Goal: Use online tool/utility: Utilize a website feature to perform a specific function

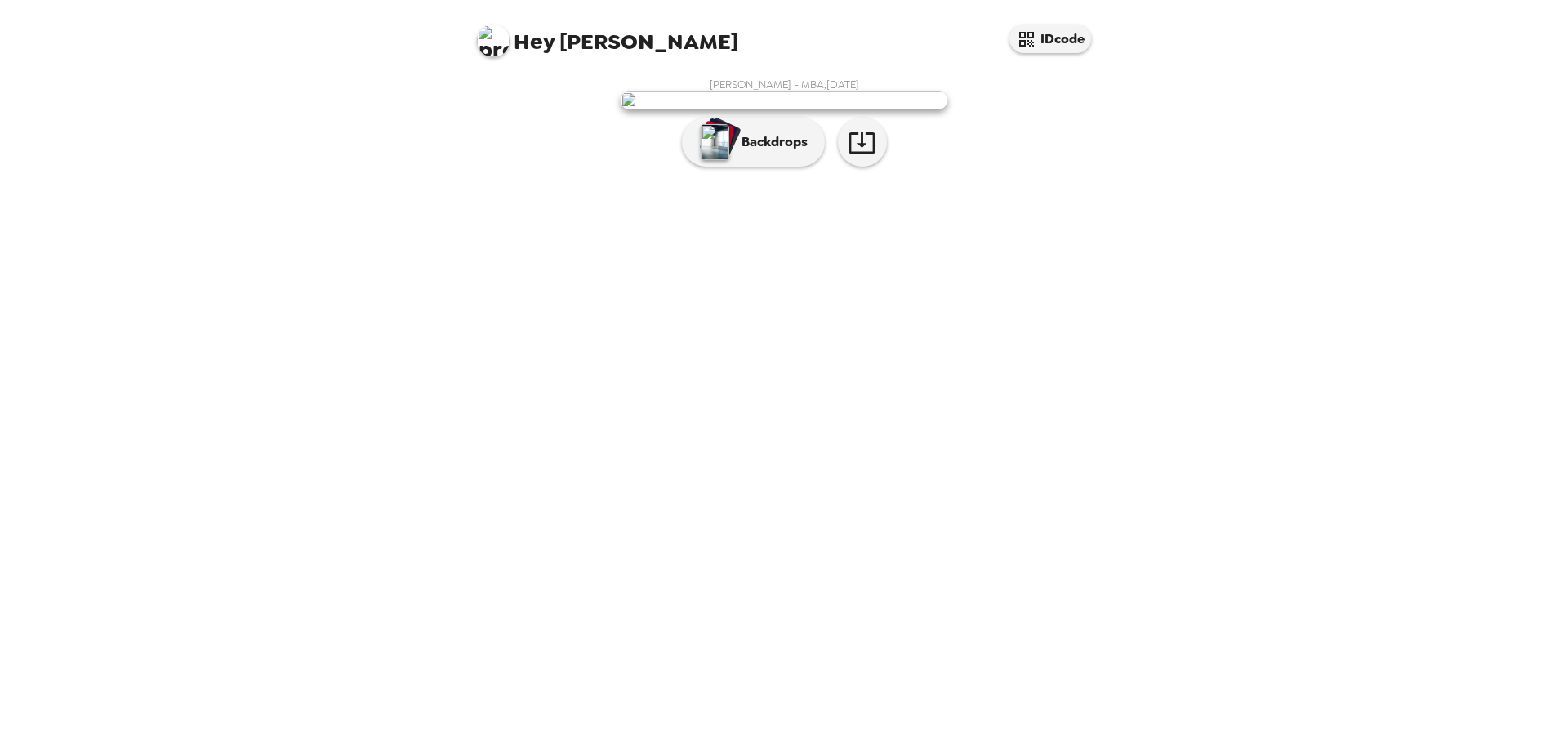
click at [763, 152] on p "Backdrops" at bounding box center [771, 142] width 75 height 20
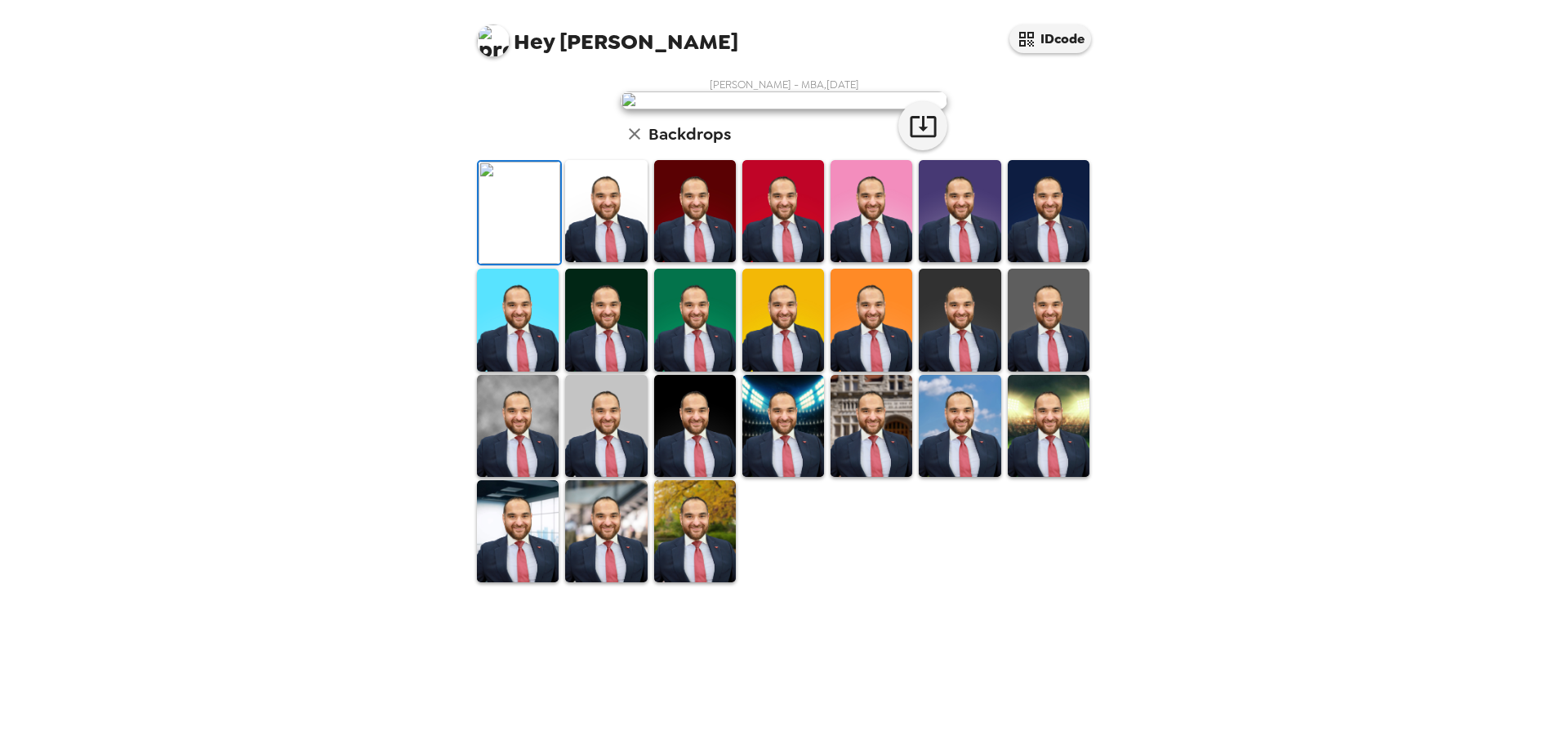
click at [607, 263] on img at bounding box center [606, 211] width 82 height 102
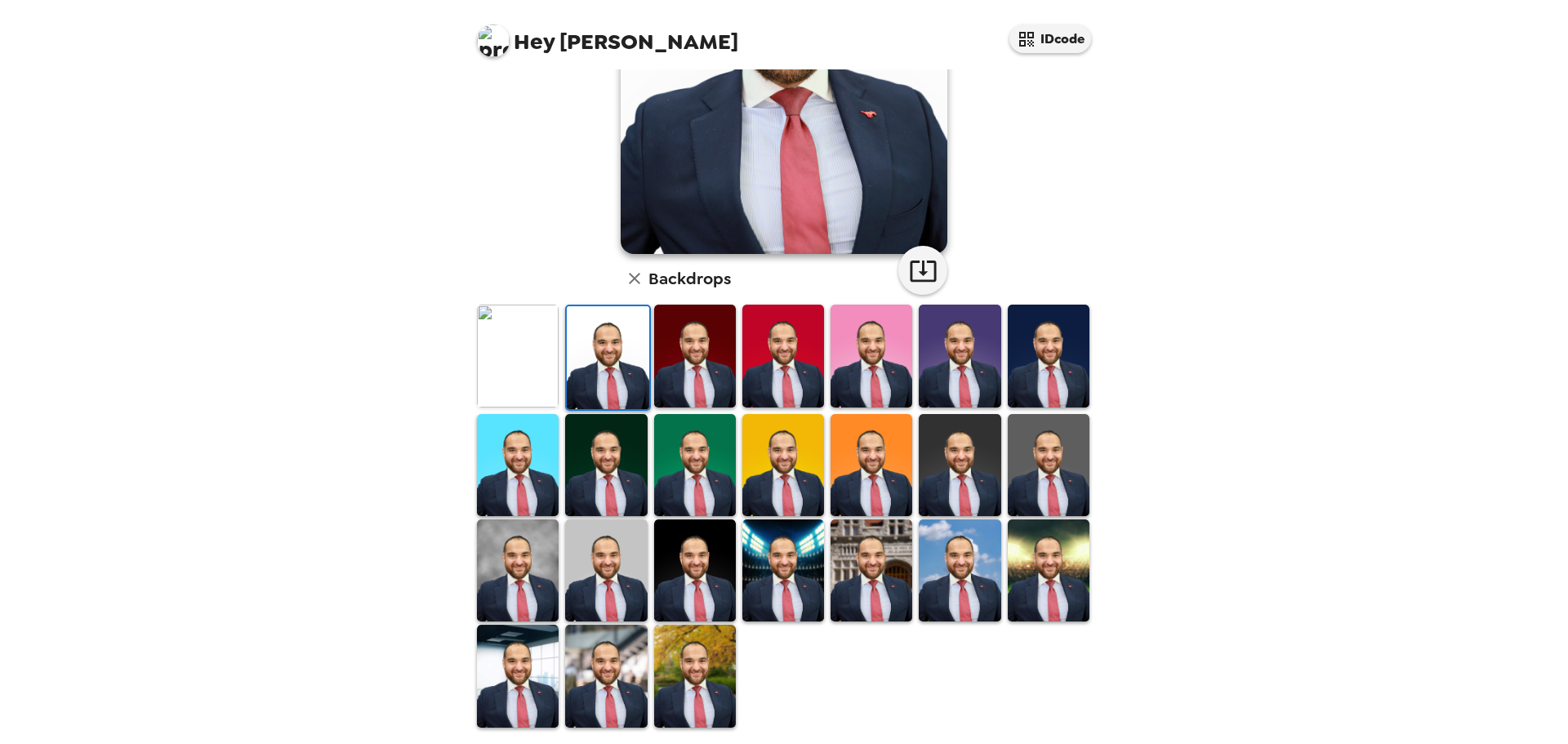
scroll to position [247, 0]
click at [878, 561] on img at bounding box center [871, 570] width 82 height 102
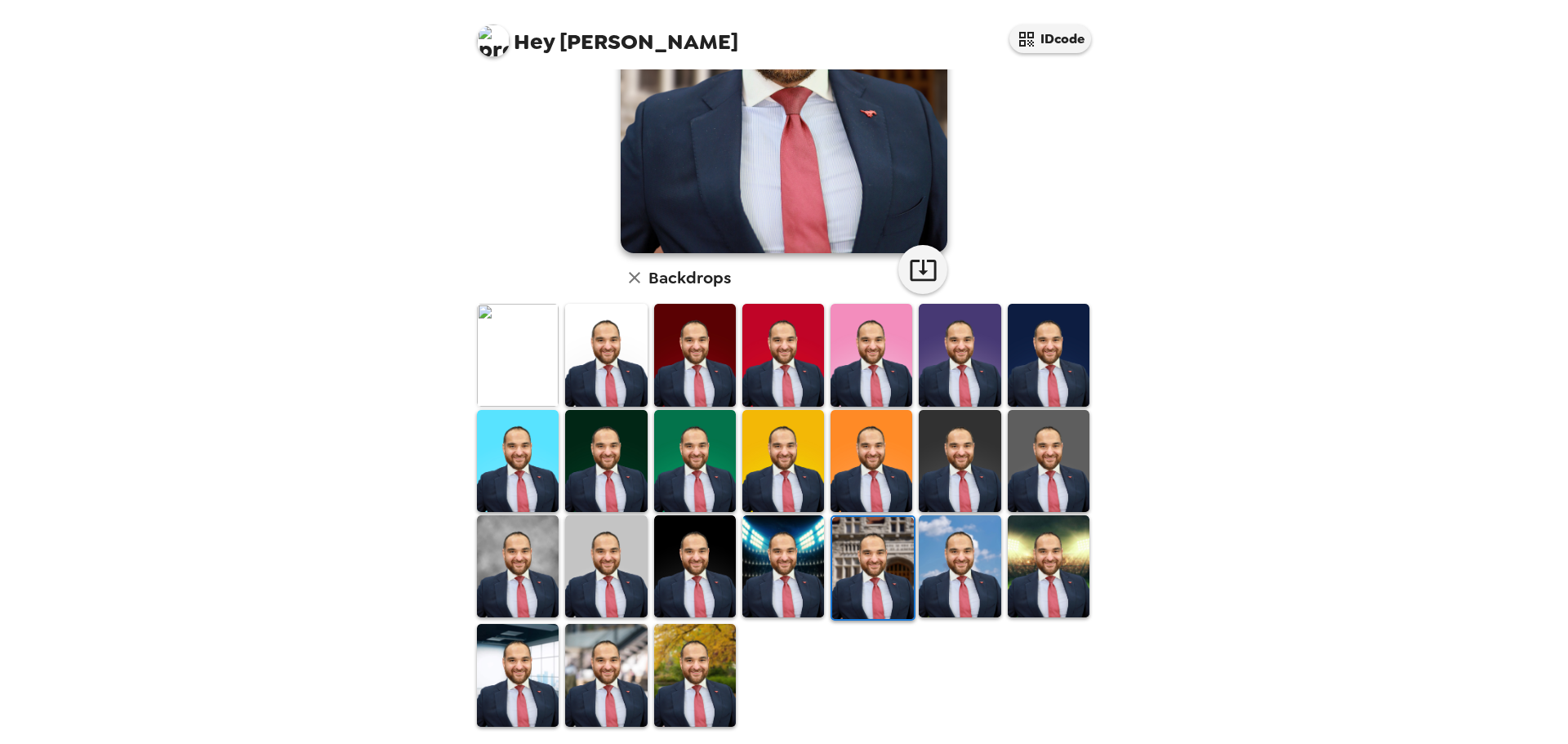
click at [524, 333] on img at bounding box center [518, 355] width 82 height 102
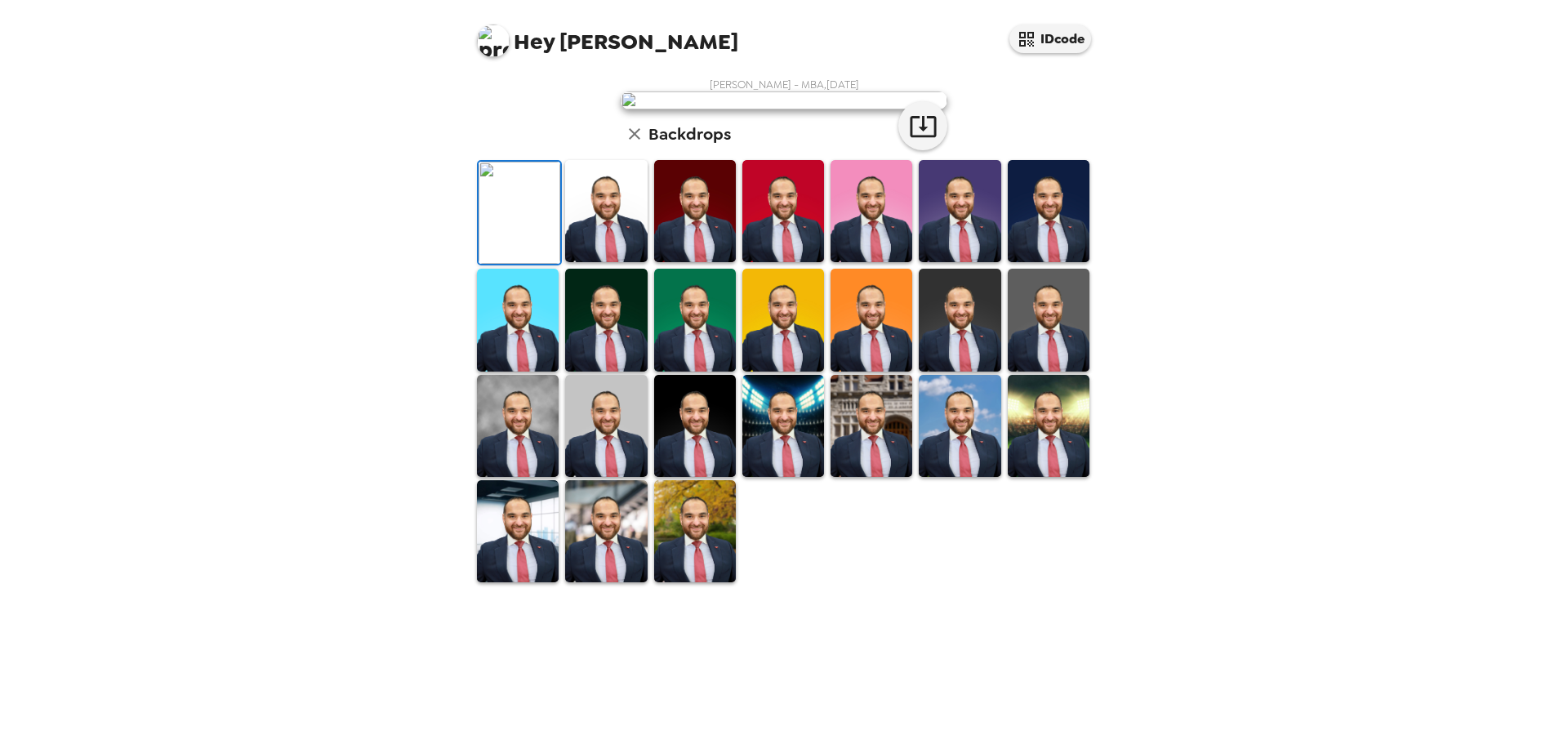
scroll to position [163, 0]
click at [602, 477] on img at bounding box center [606, 426] width 82 height 102
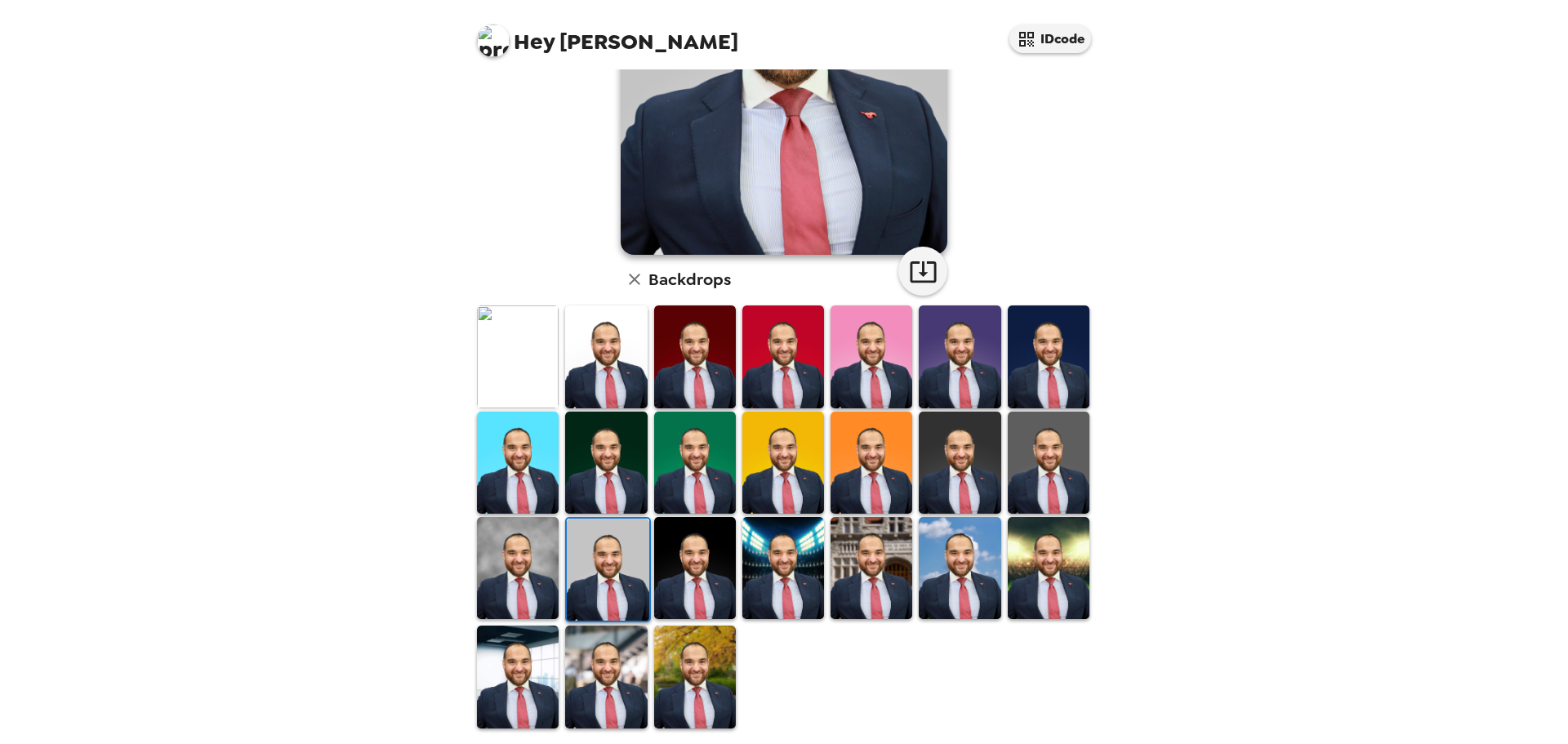
scroll to position [247, 0]
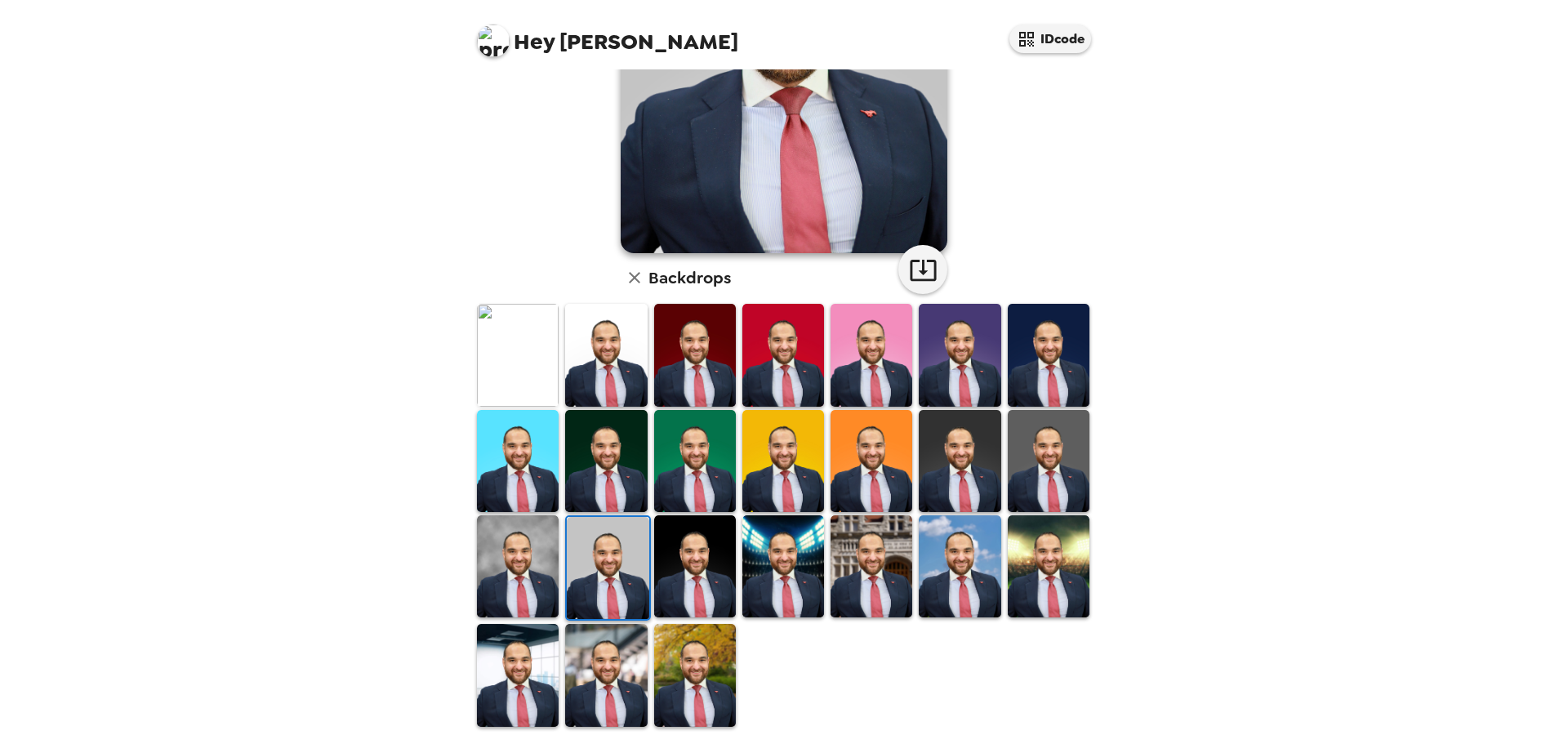
click at [524, 642] on img at bounding box center [518, 675] width 82 height 102
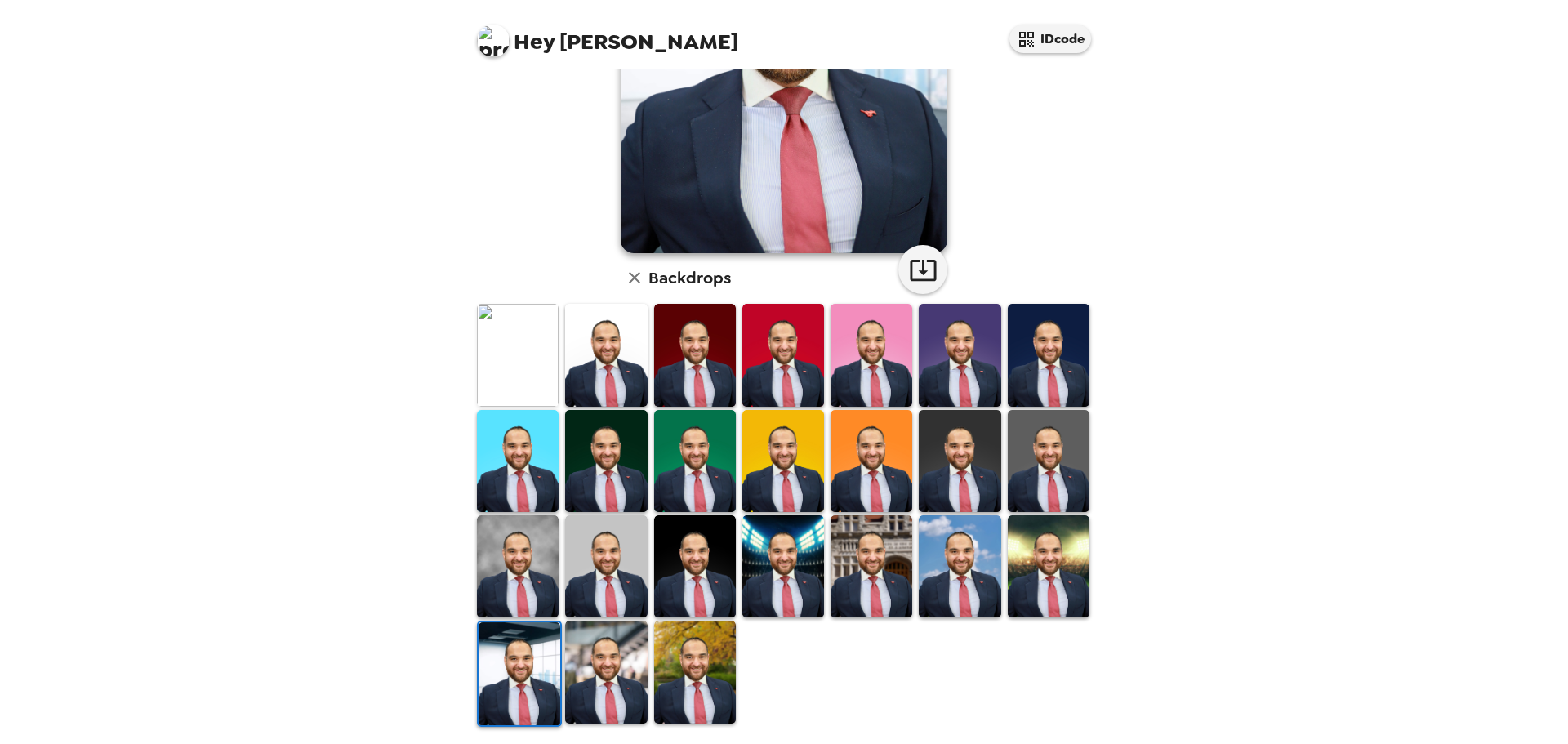
click at [687, 636] on img at bounding box center [695, 671] width 82 height 102
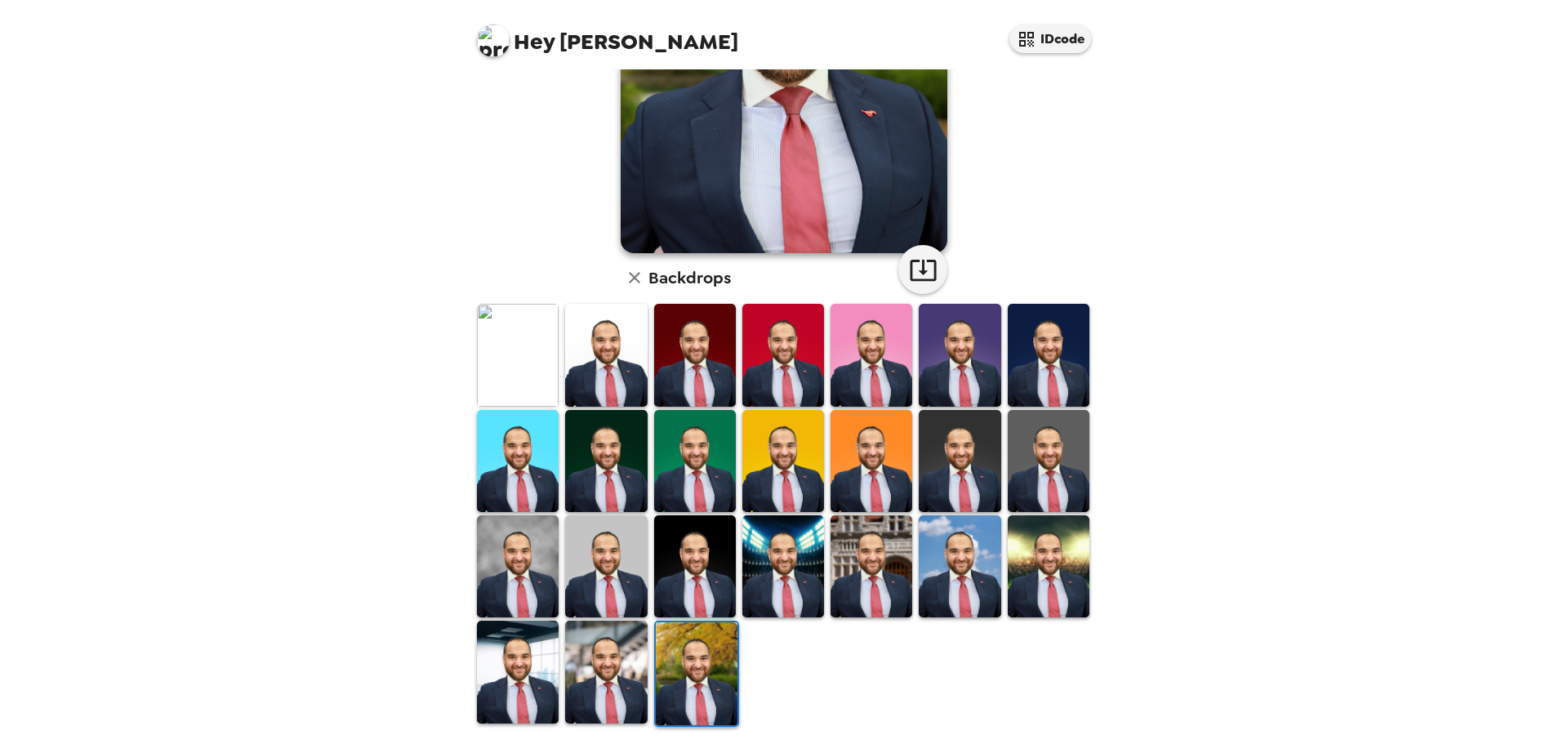
click at [616, 659] on img at bounding box center [606, 671] width 82 height 102
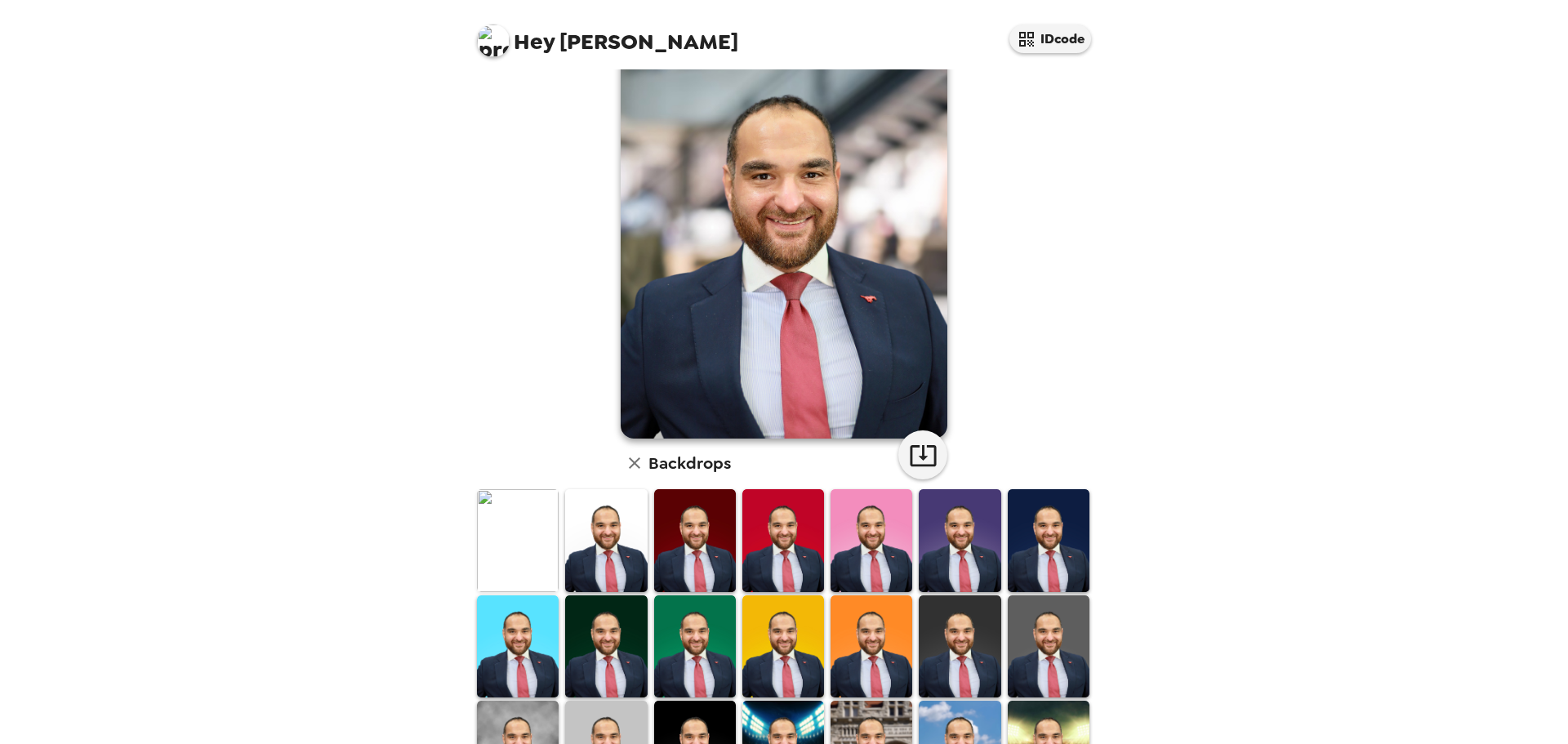
scroll to position [245, 0]
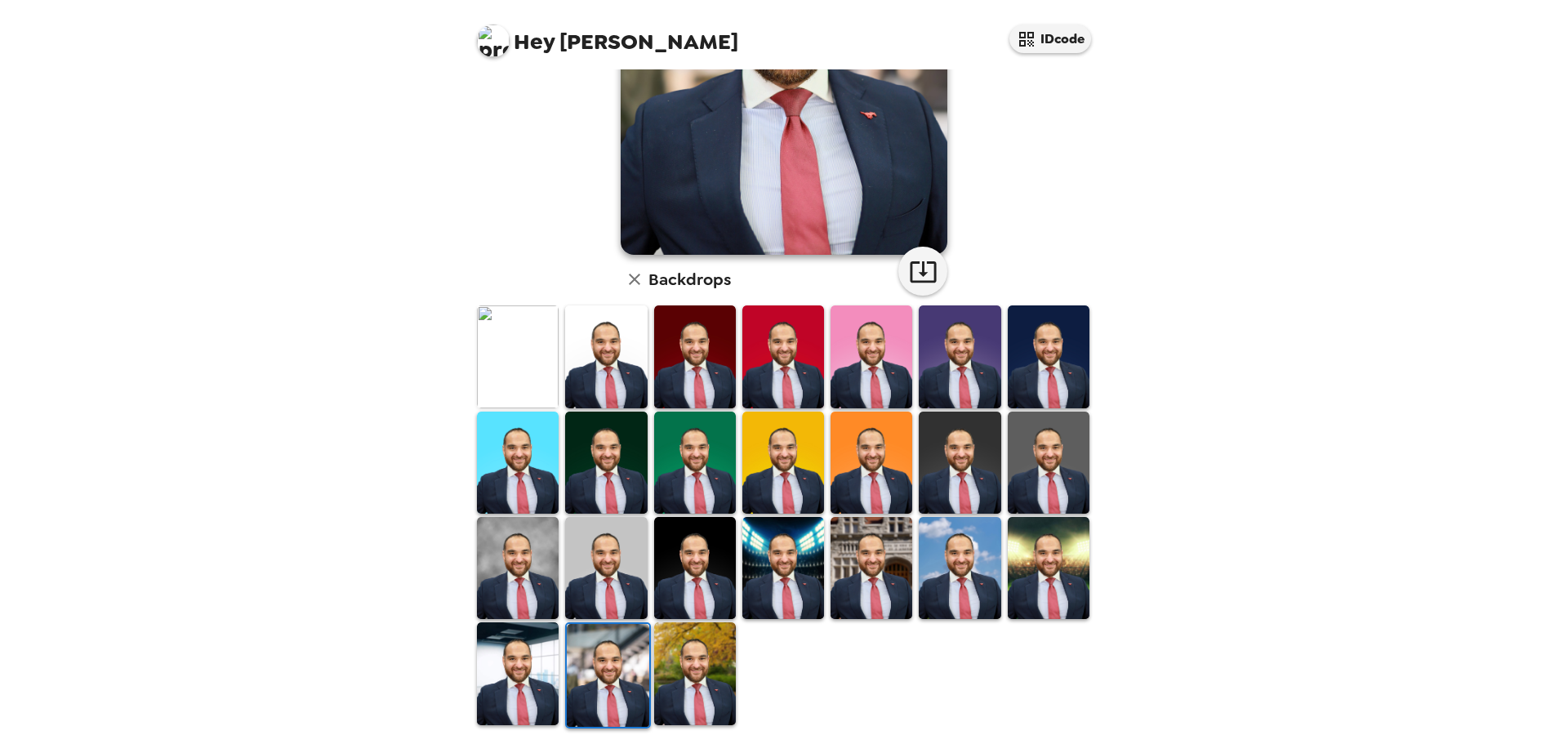
click at [1042, 547] on img at bounding box center [1049, 568] width 82 height 102
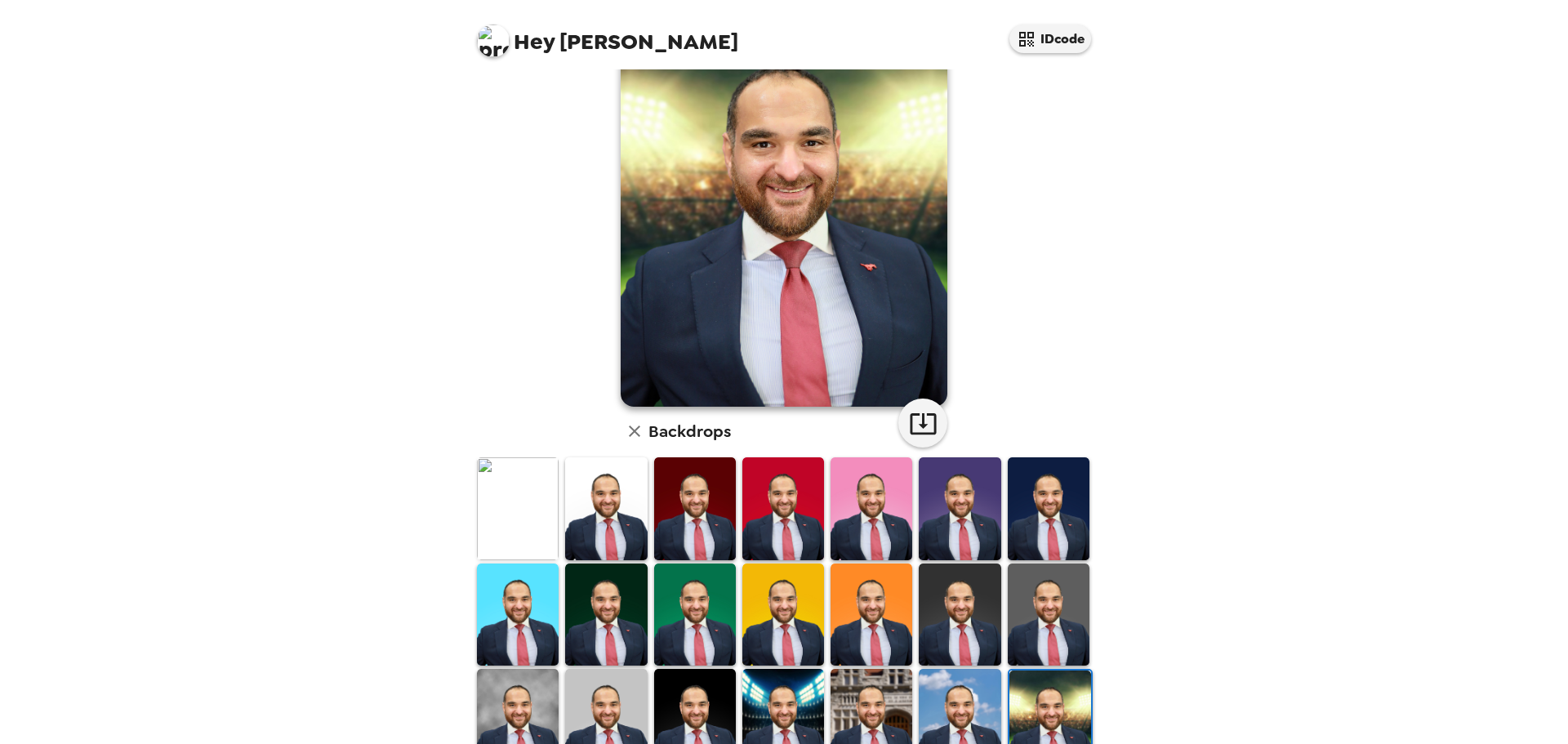
scroll to position [247, 0]
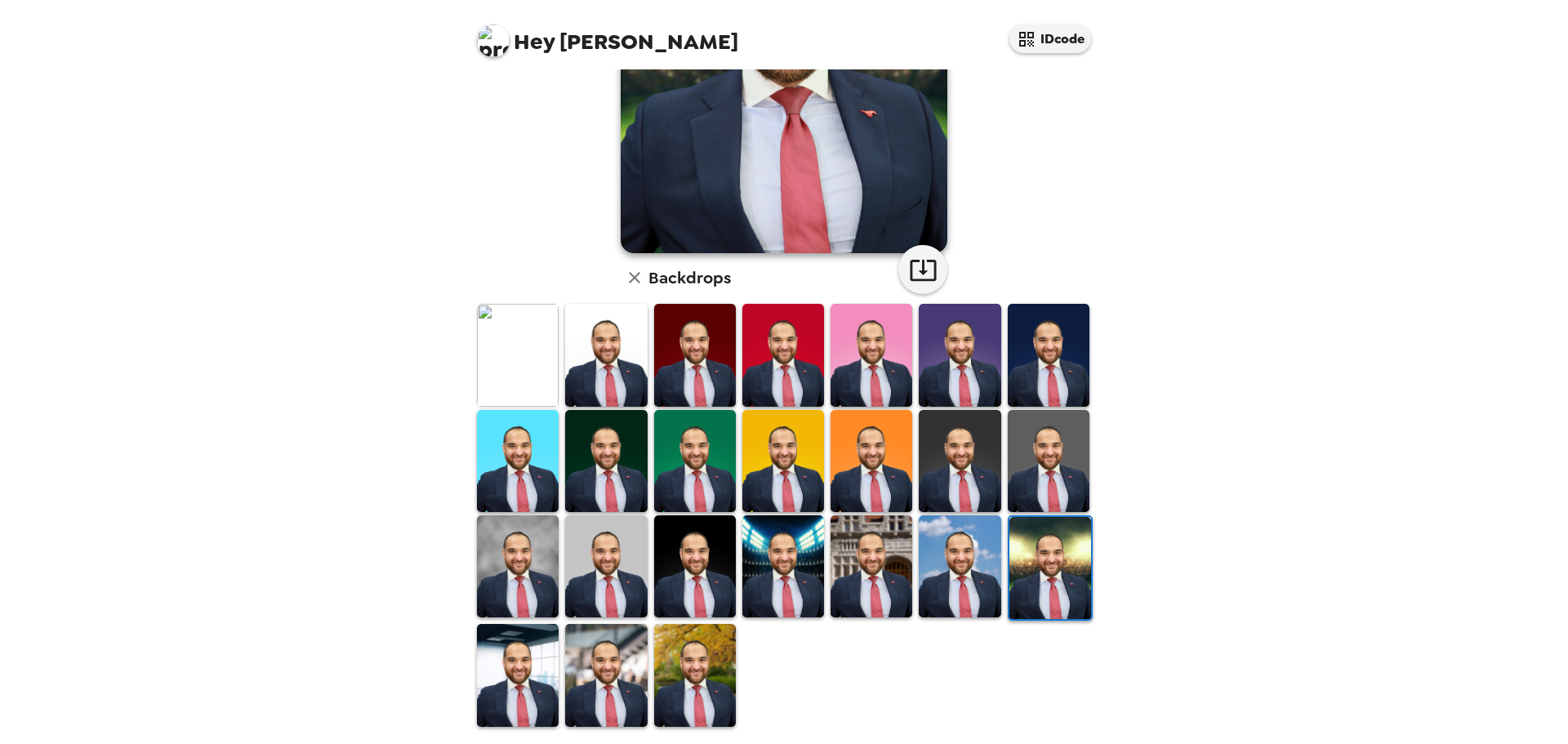
click at [610, 671] on img at bounding box center [606, 675] width 82 height 102
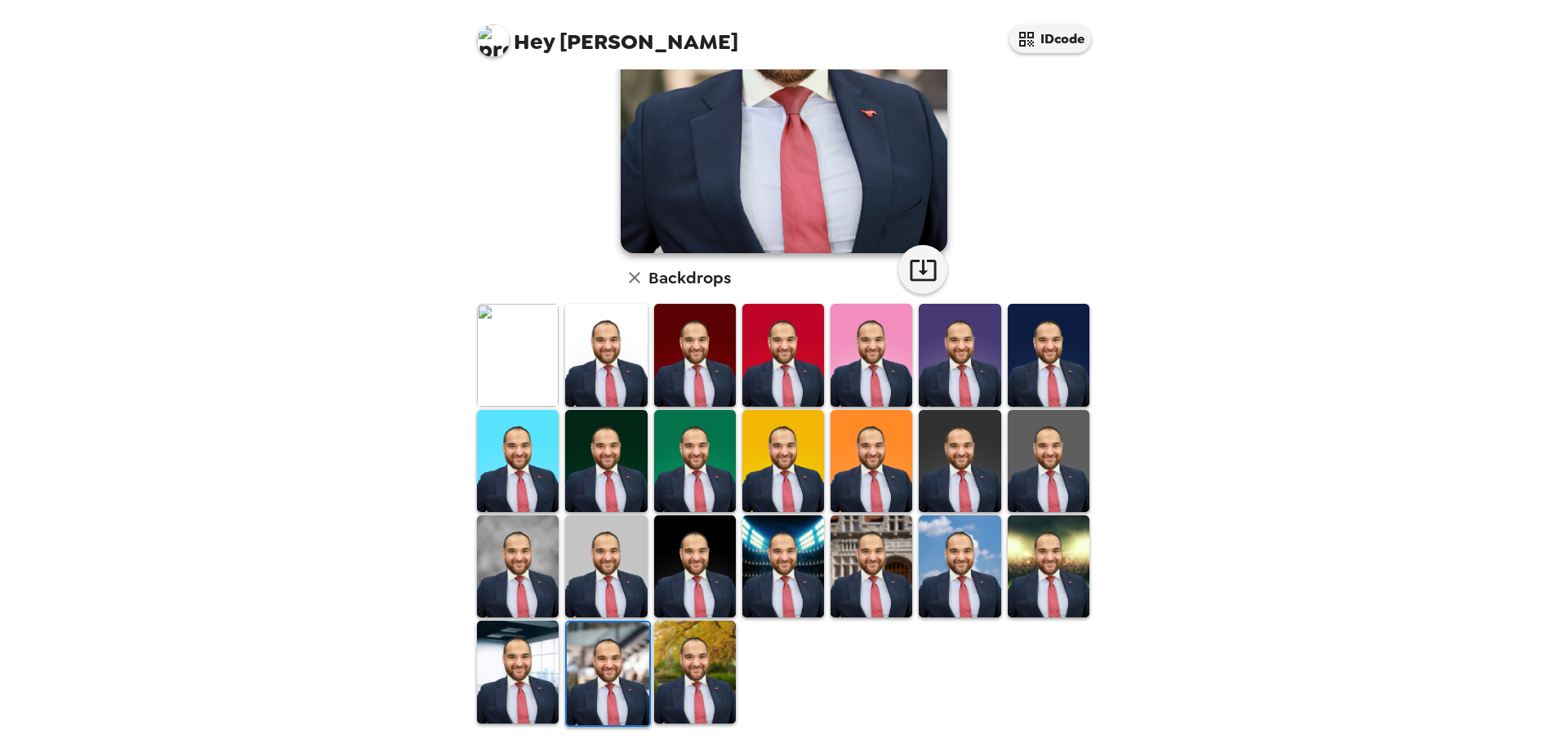
click at [607, 664] on img at bounding box center [608, 673] width 82 height 102
click at [414, 465] on div "Hey [PERSON_NAME] IDcode [PERSON_NAME] - MBA , [DATE] Backdrops" at bounding box center [784, 372] width 1568 height 744
click at [1423, 298] on div "Hey [PERSON_NAME] IDcode [PERSON_NAME] - MBA , [DATE] Backdrops" at bounding box center [784, 372] width 1568 height 744
click at [508, 363] on img at bounding box center [518, 355] width 82 height 102
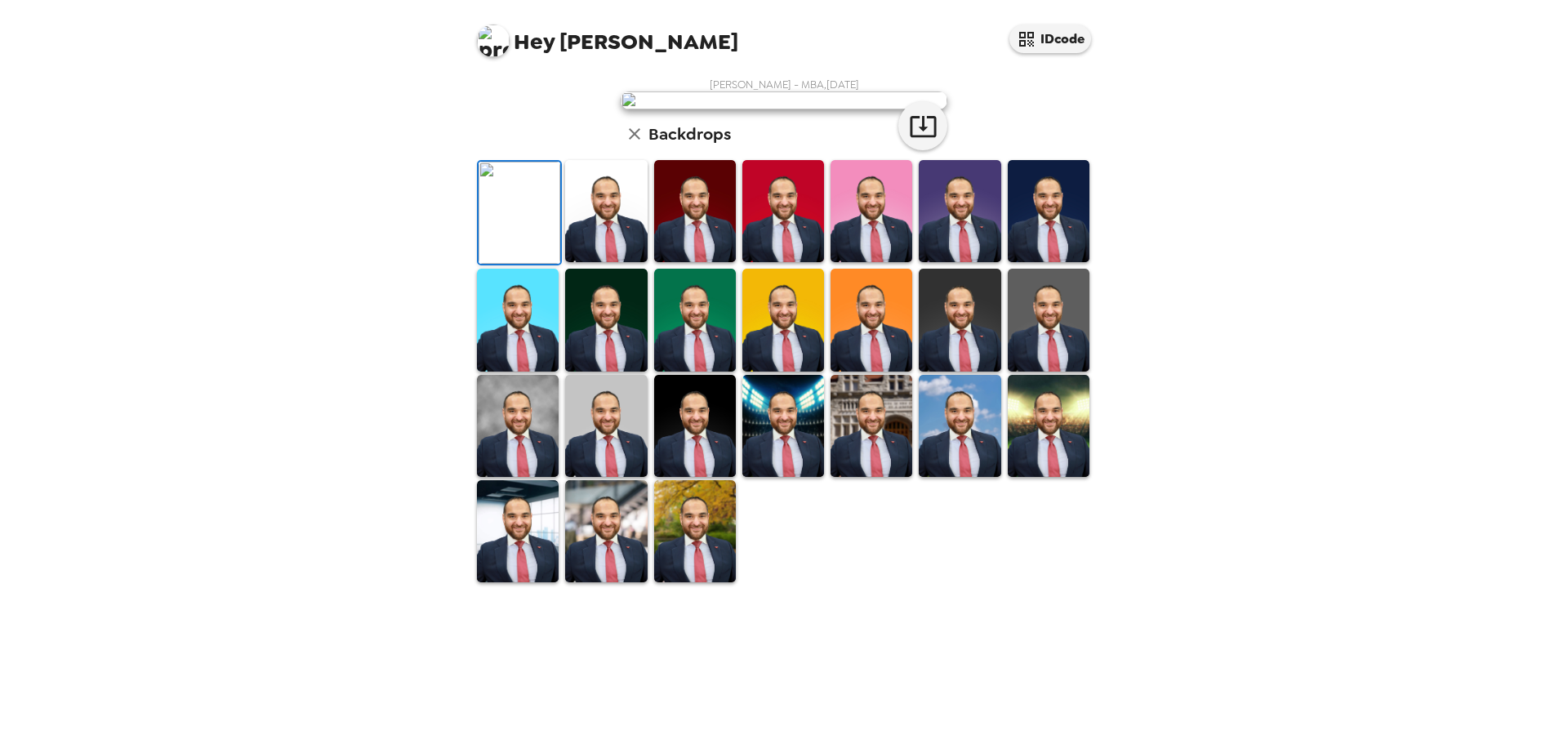
drag, startPoint x: 705, startPoint y: 681, endPoint x: 812, endPoint y: 573, distance: 152.0
click at [706, 583] on img at bounding box center [695, 531] width 82 height 102
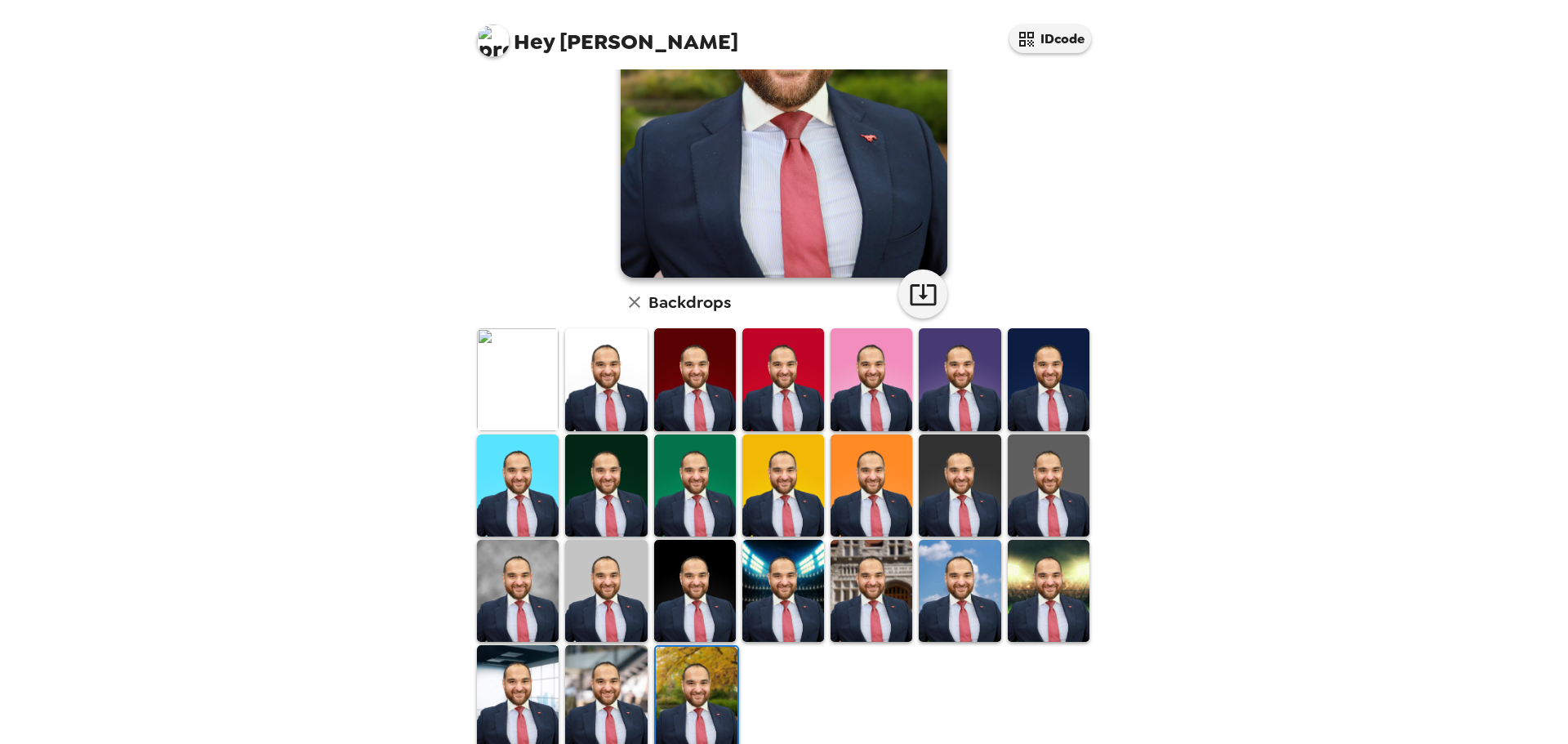
scroll to position [226, 0]
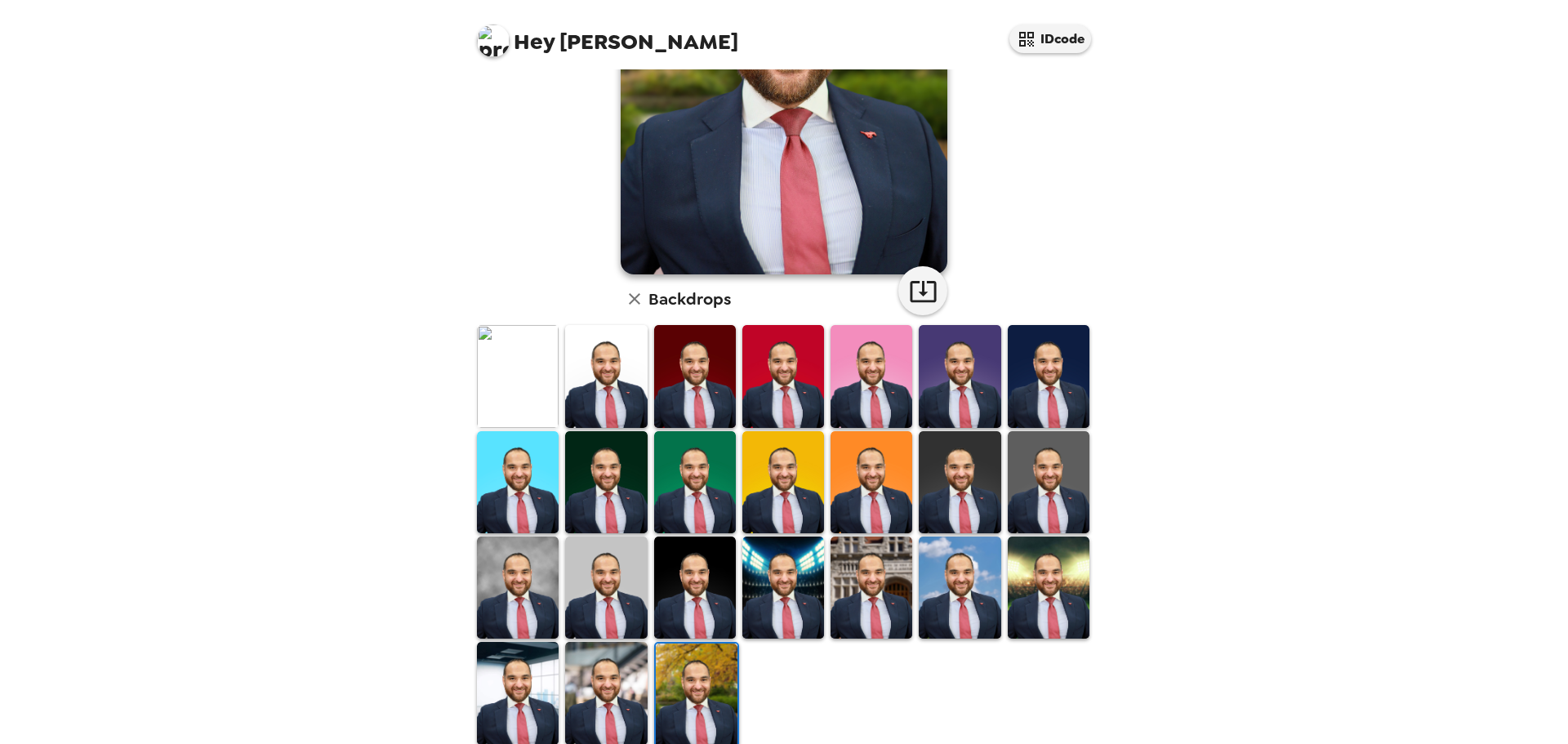
click at [531, 654] on img at bounding box center [518, 693] width 82 height 102
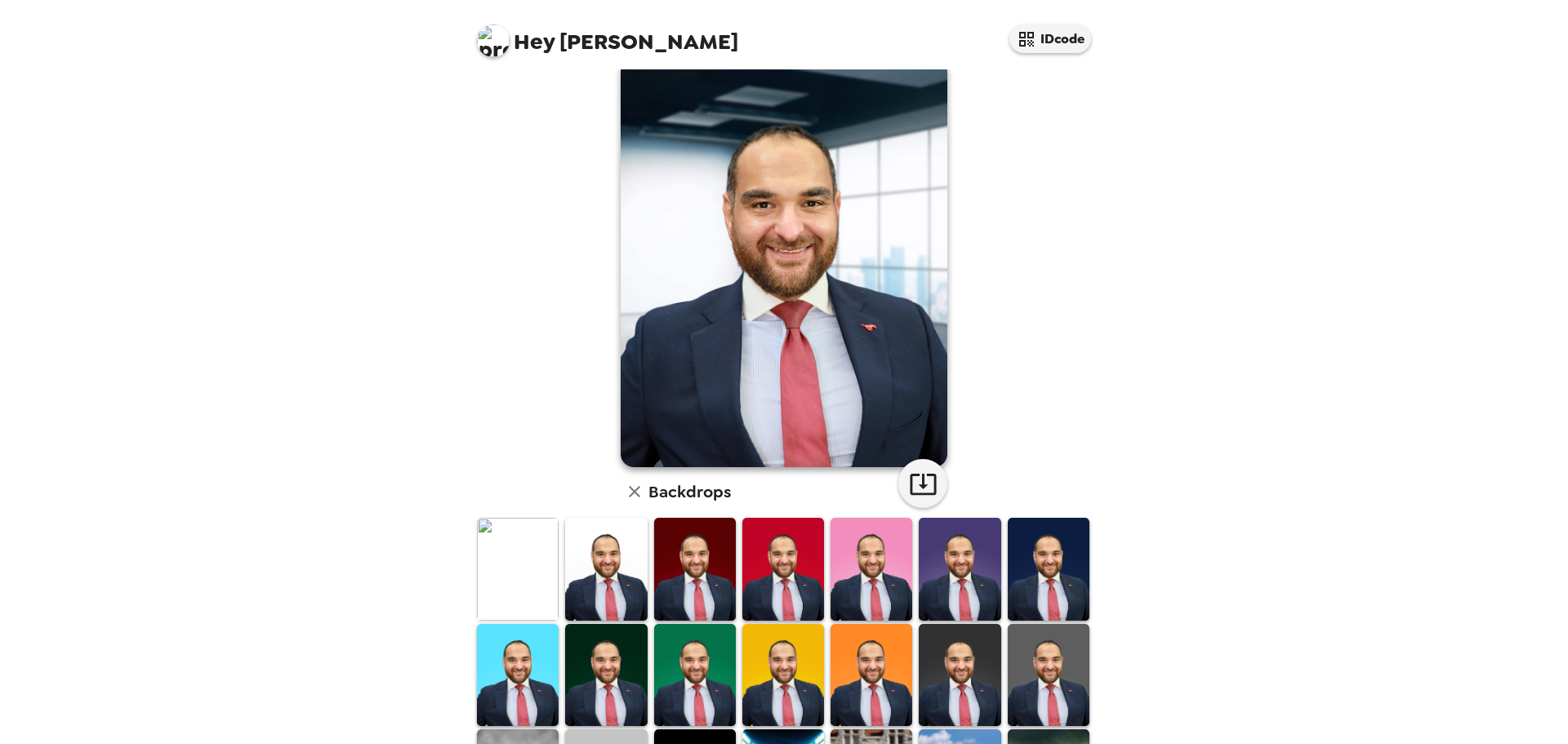
scroll to position [30, 0]
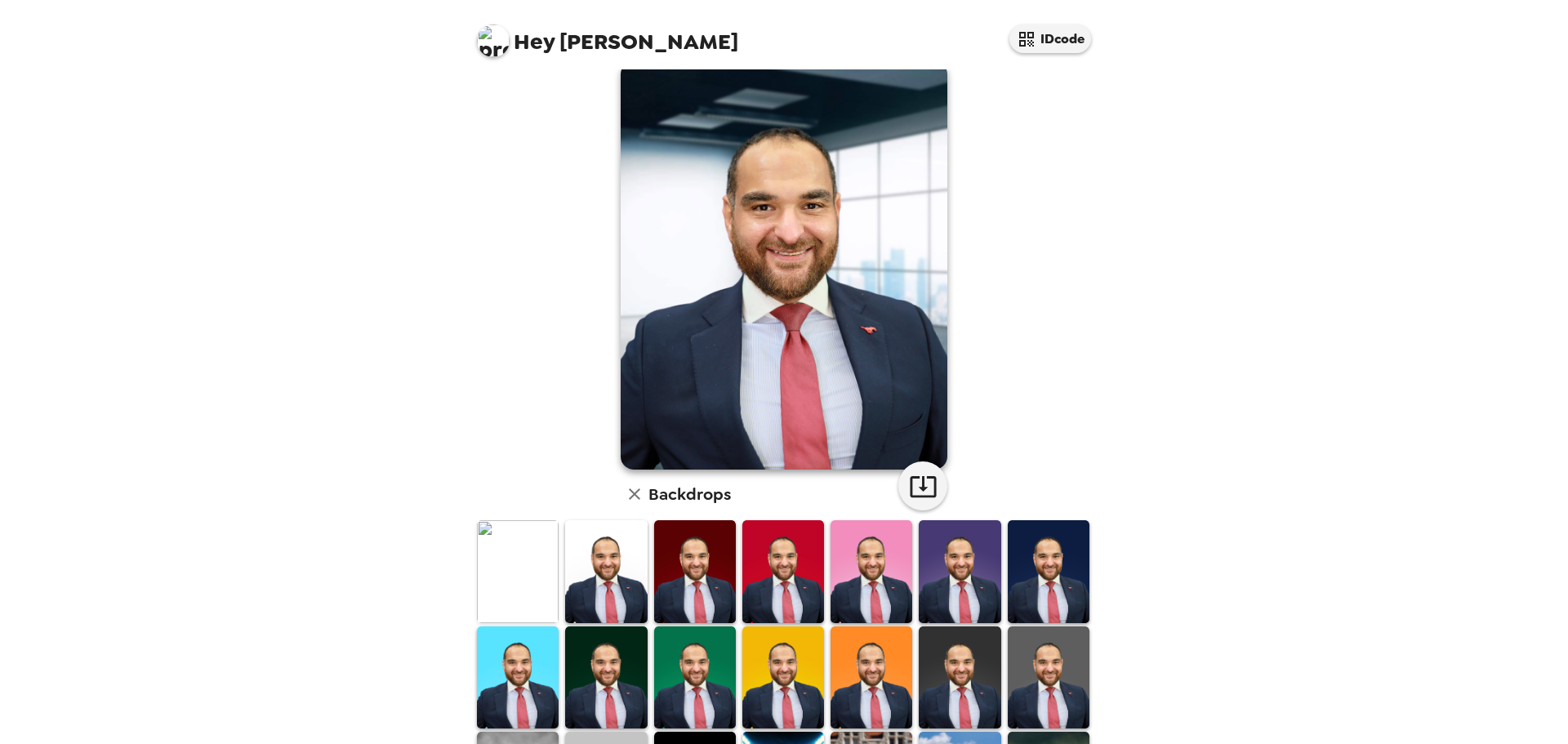
click at [599, 542] on img at bounding box center [606, 571] width 82 height 102
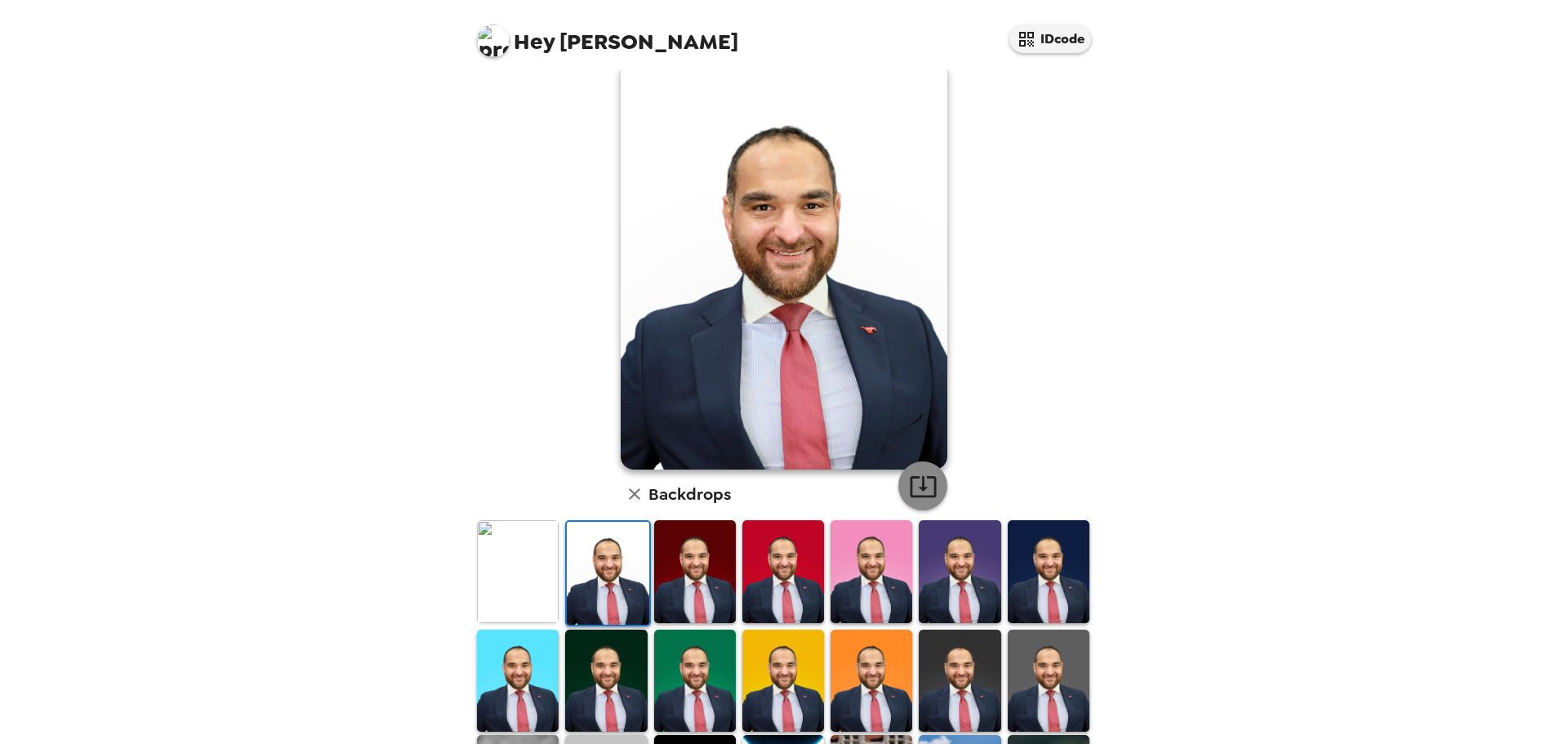
click at [910, 477] on icon "button" at bounding box center [923, 486] width 26 height 21
click at [508, 543] on img at bounding box center [518, 571] width 82 height 102
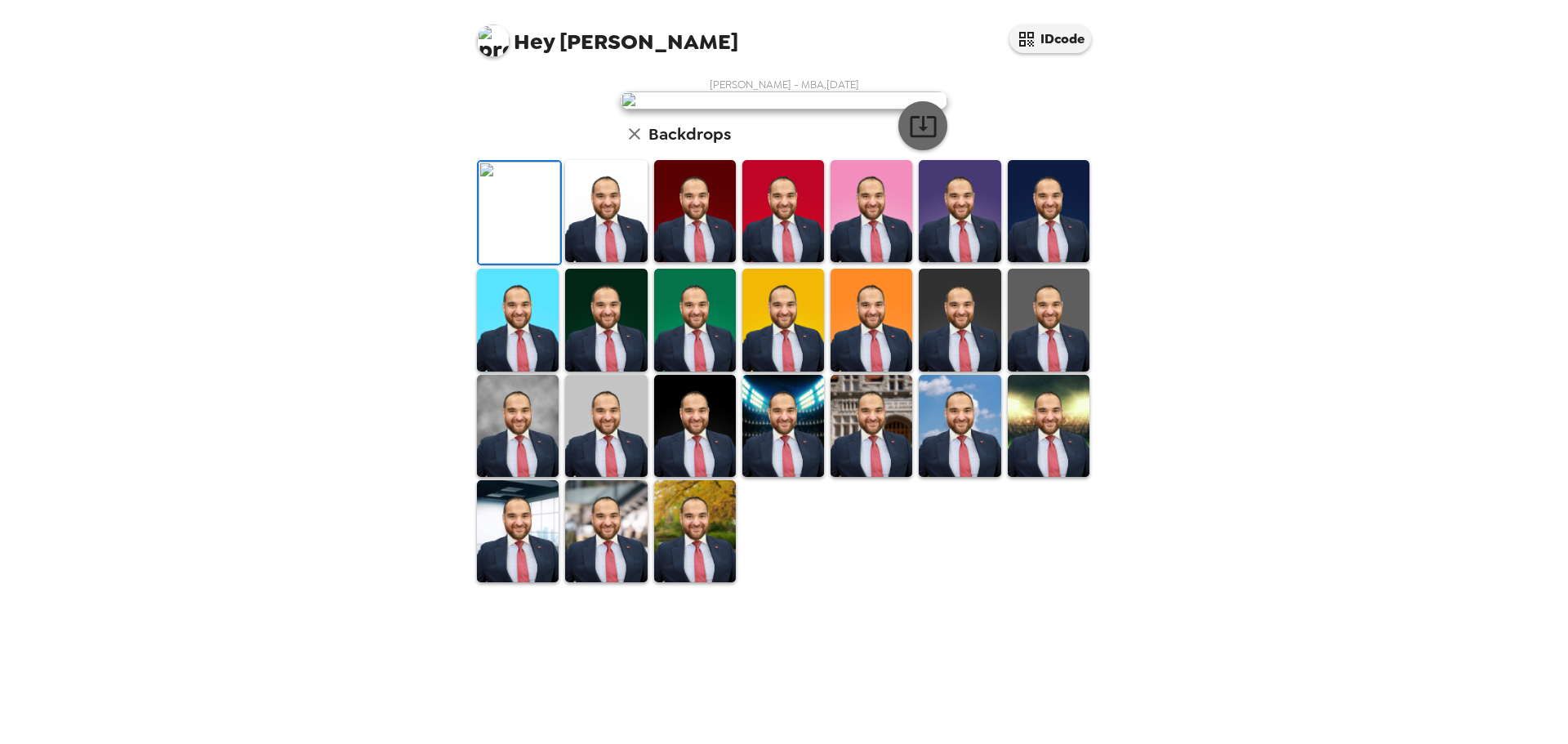
click at [919, 137] on icon "button" at bounding box center [923, 126] width 26 height 21
click at [585, 477] on img at bounding box center [606, 426] width 82 height 102
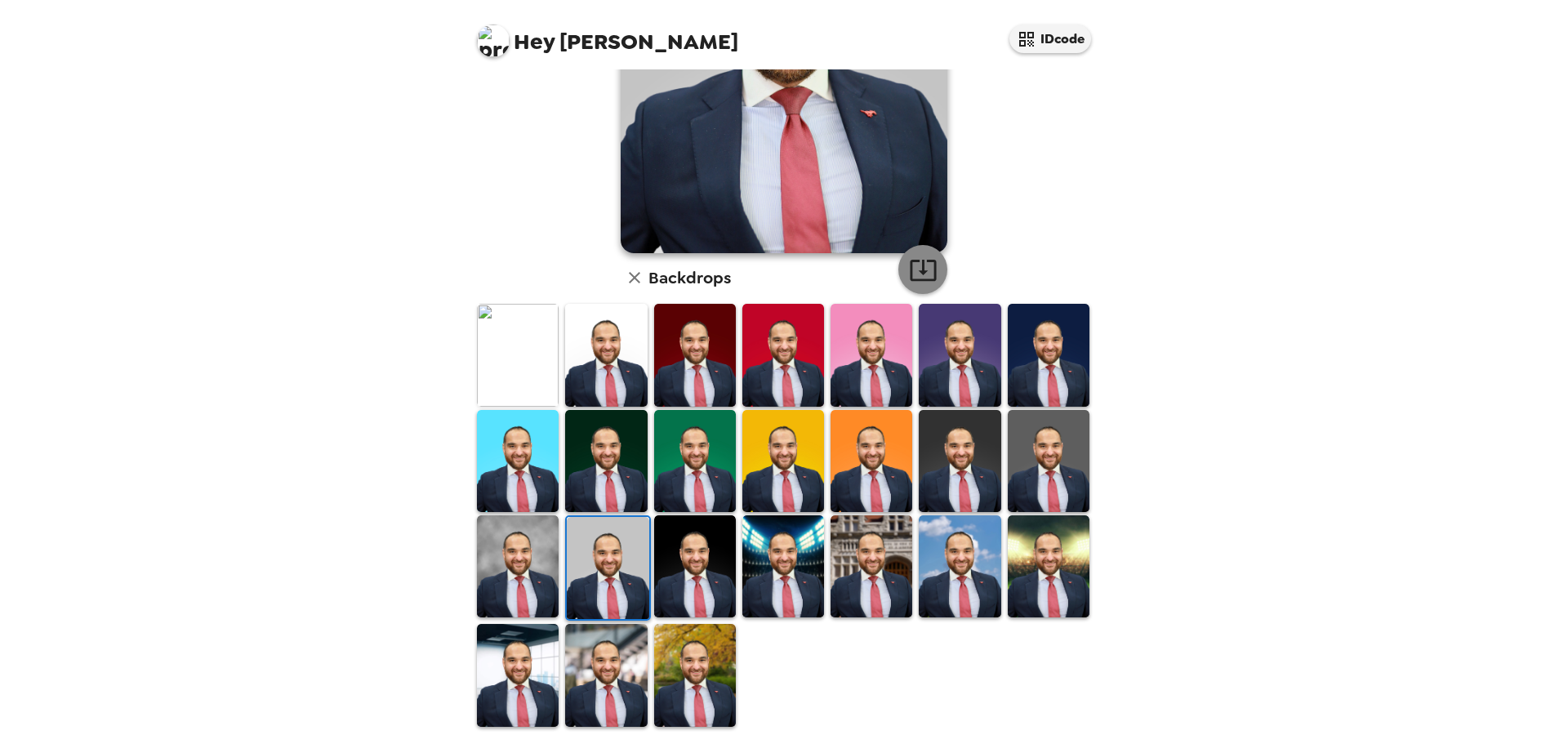
click at [910, 272] on icon "button" at bounding box center [923, 270] width 26 height 21
click at [516, 559] on img at bounding box center [518, 566] width 82 height 102
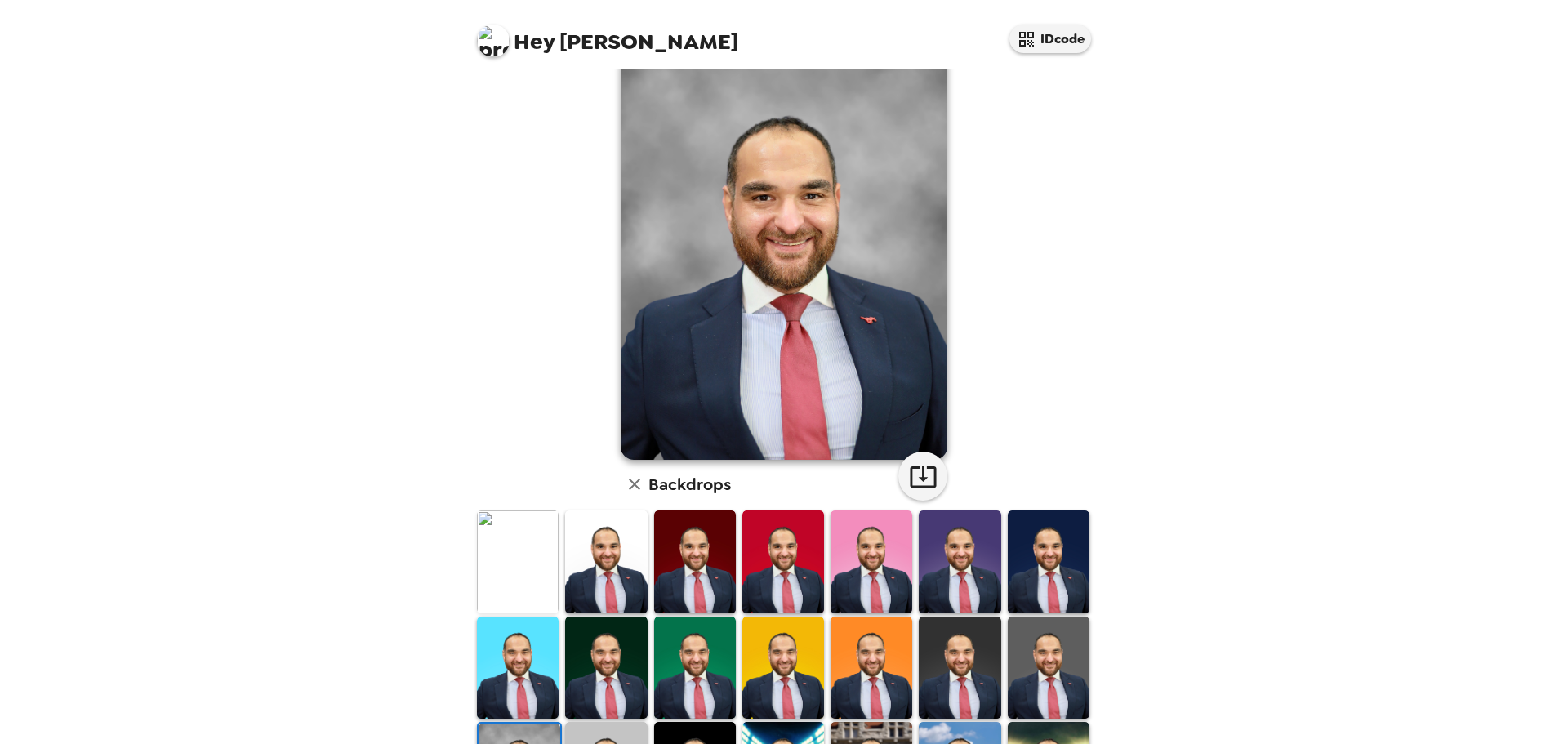
scroll to position [0, 0]
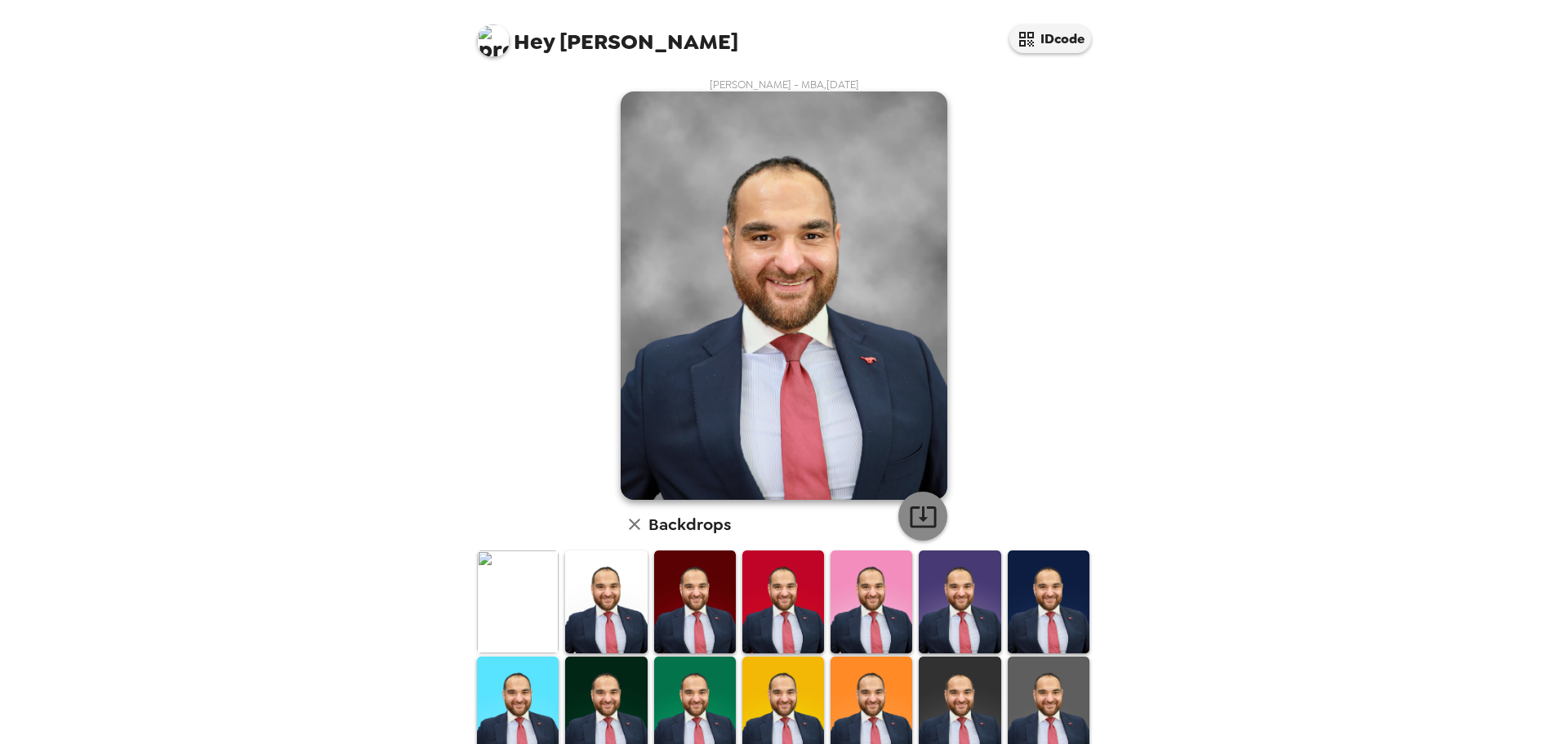
click at [918, 507] on icon "button" at bounding box center [923, 516] width 26 height 21
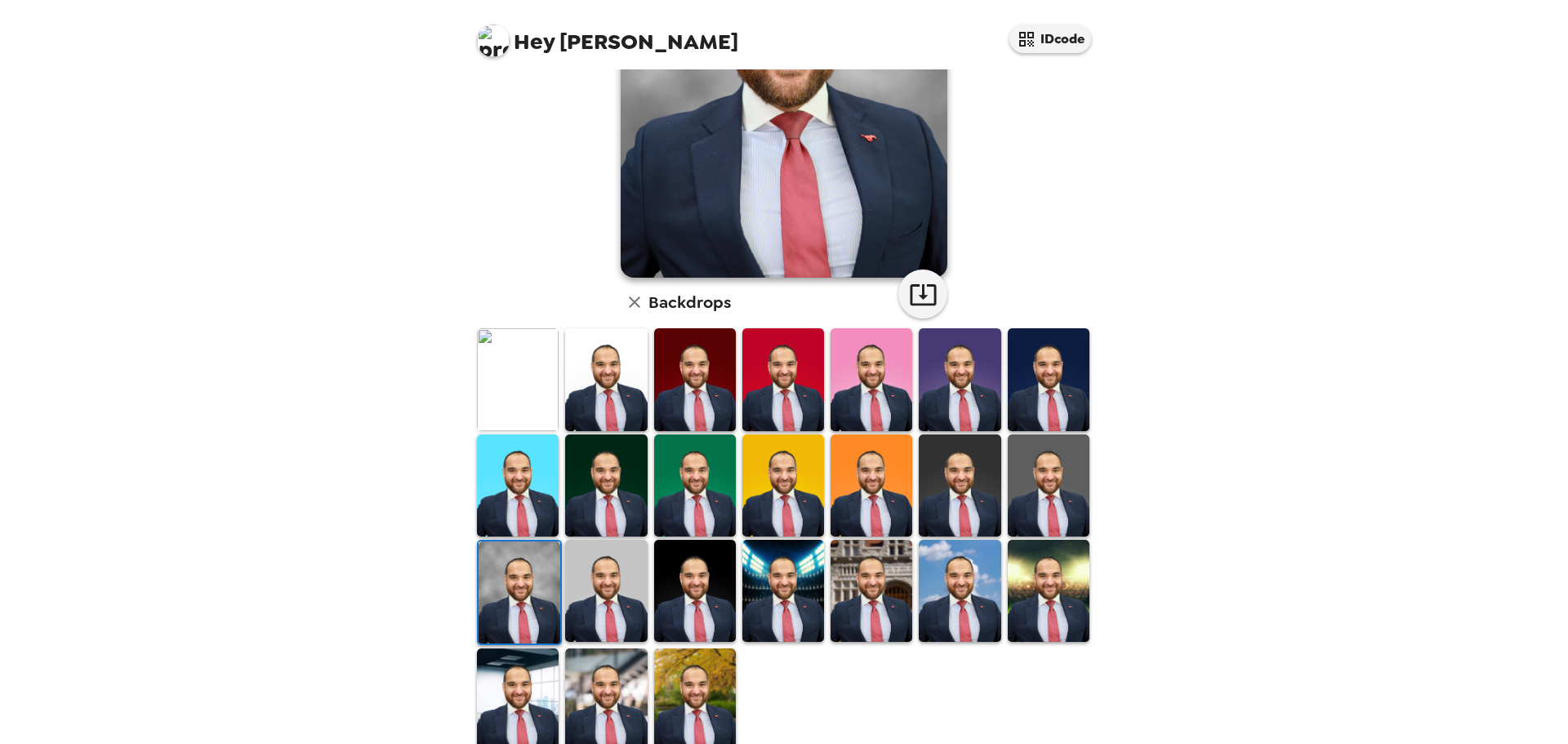
scroll to position [247, 0]
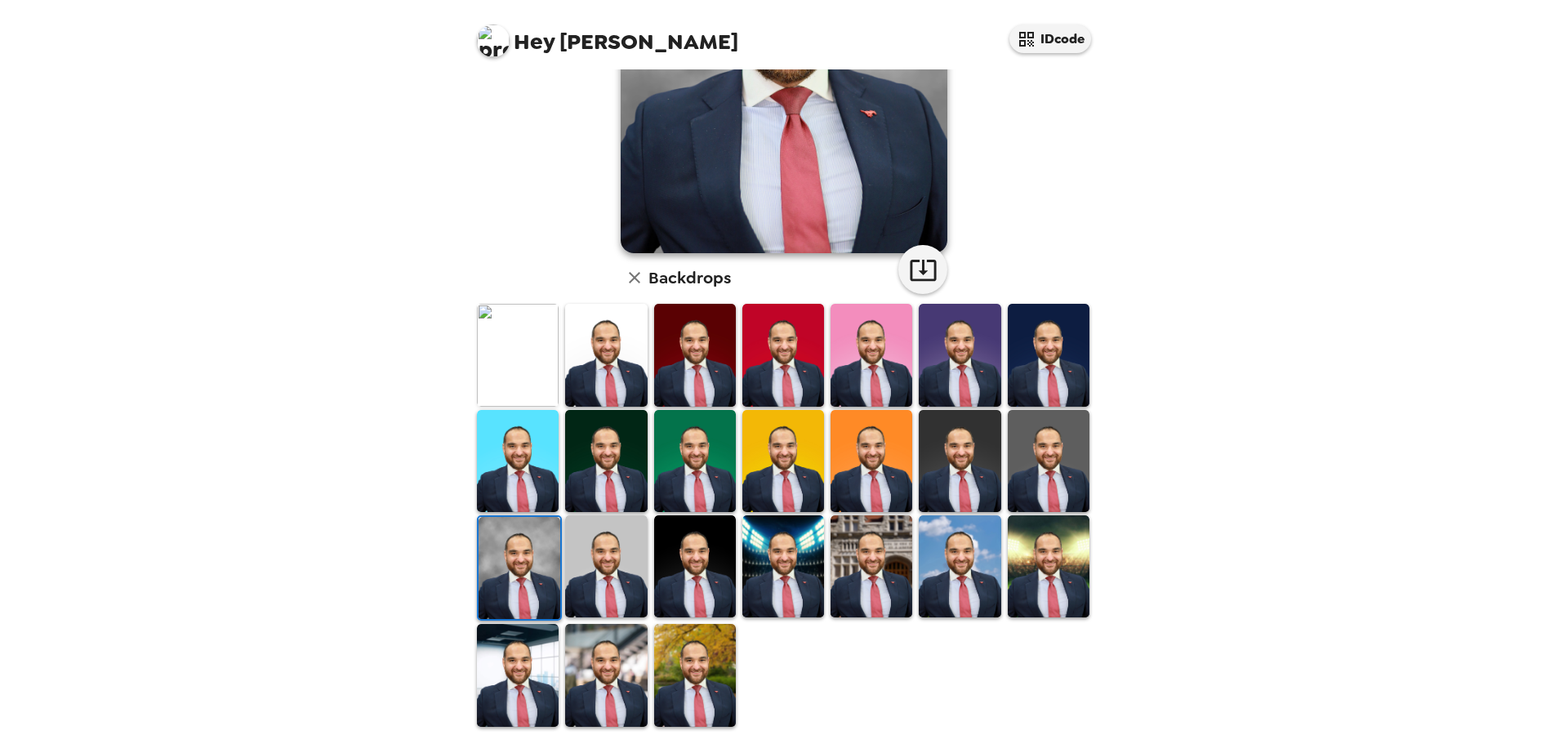
click at [509, 684] on img at bounding box center [518, 675] width 82 height 102
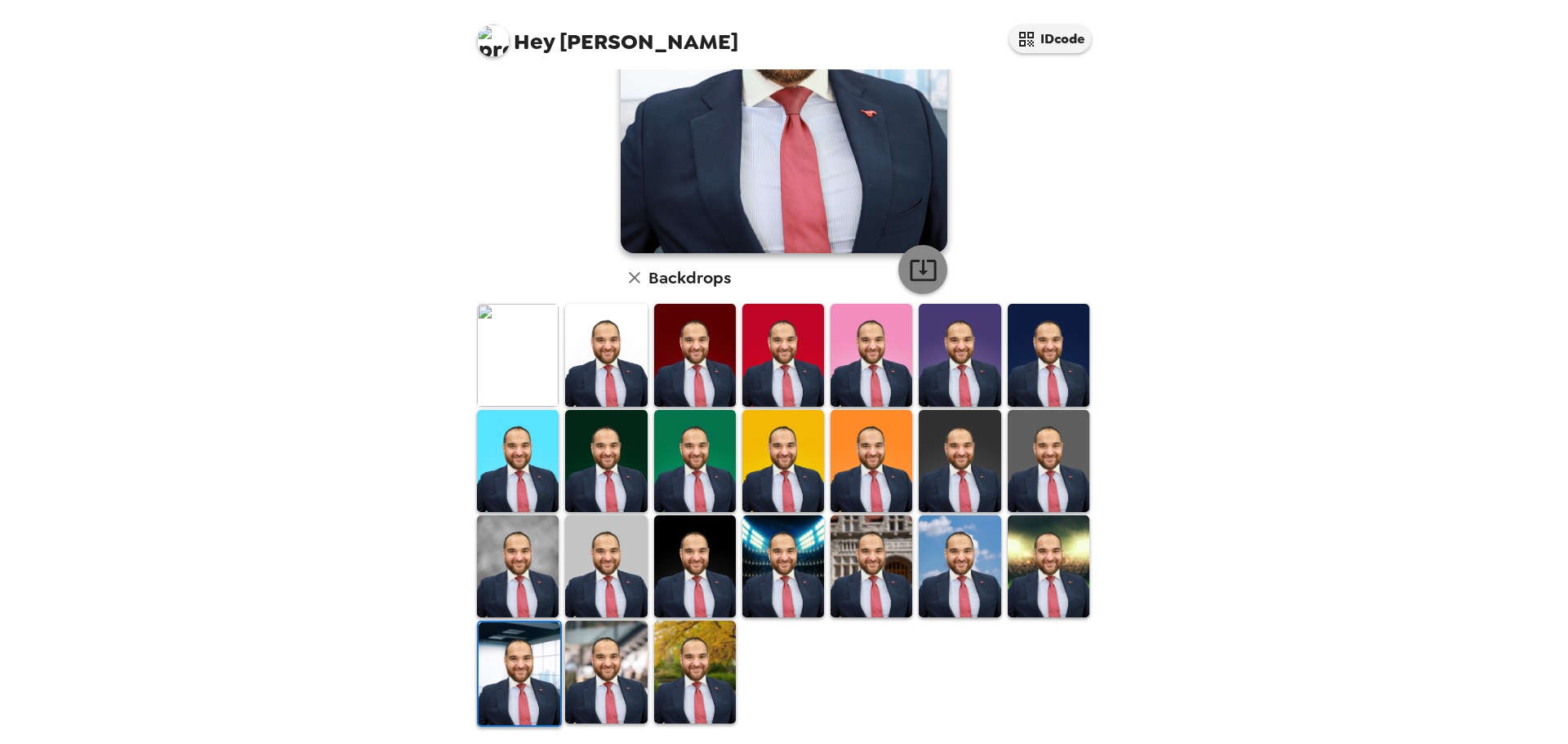
click at [921, 261] on icon "button" at bounding box center [923, 270] width 26 height 21
click at [618, 633] on img at bounding box center [606, 671] width 82 height 102
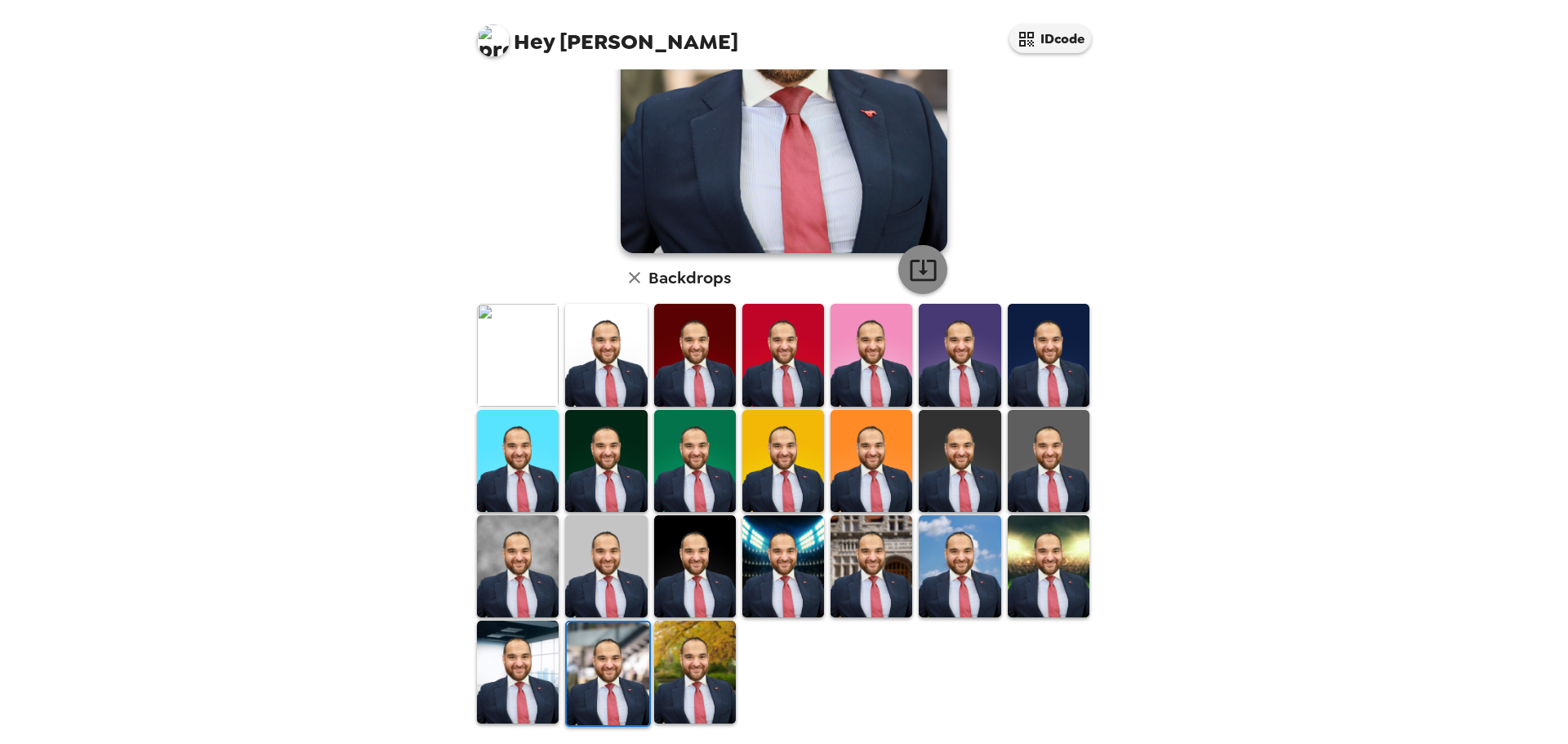
click at [914, 261] on icon "button" at bounding box center [923, 270] width 29 height 29
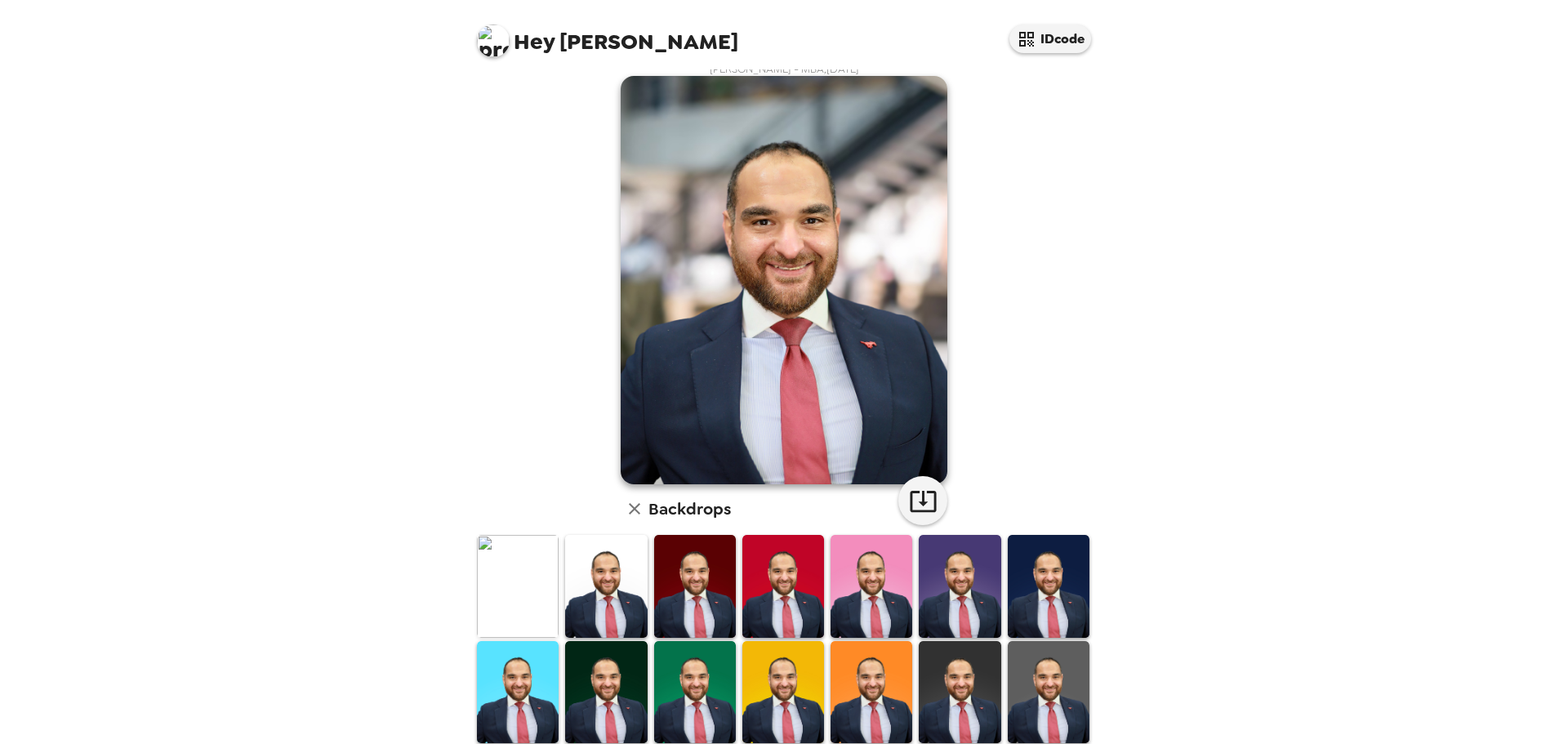
scroll to position [14, 0]
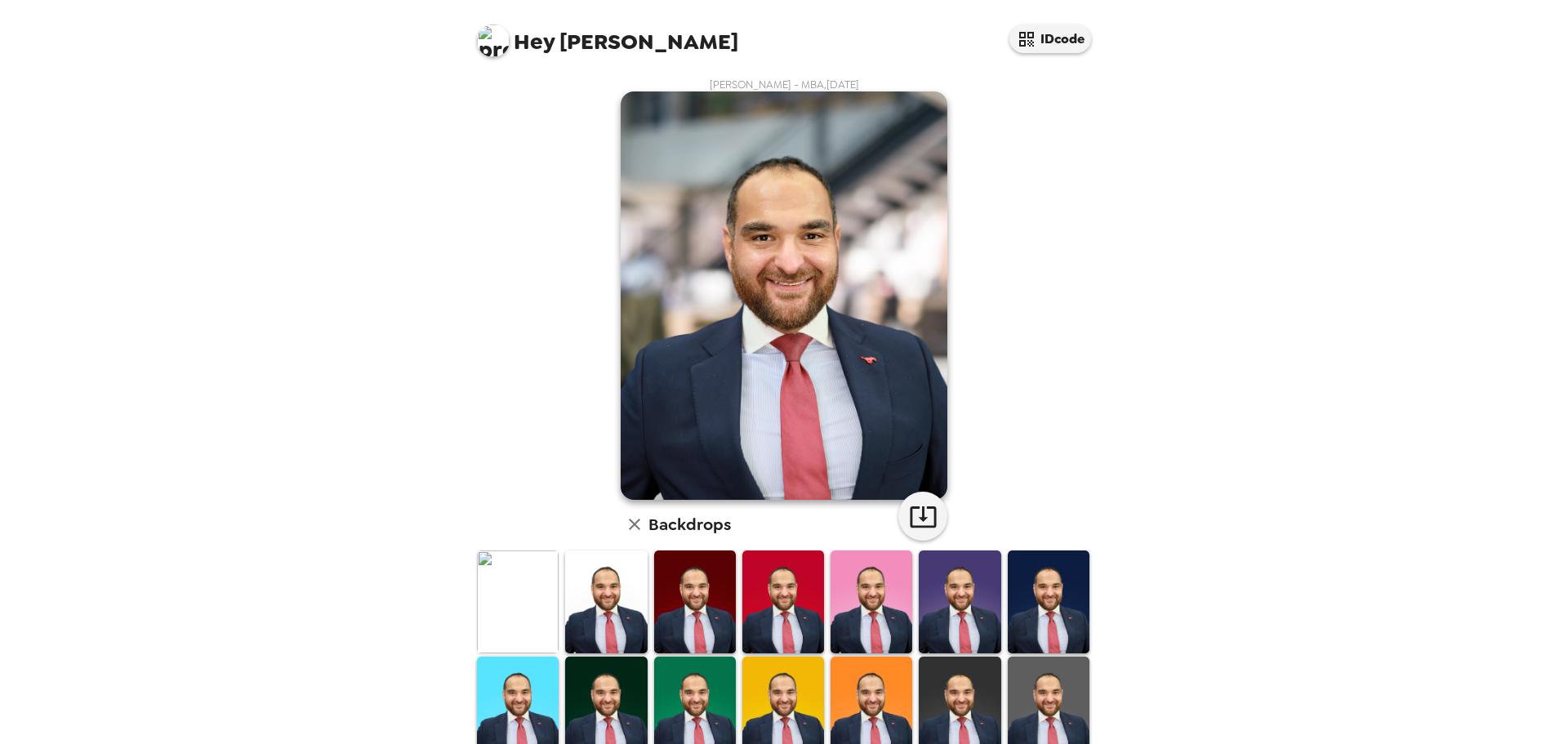
scroll to position [14, 0]
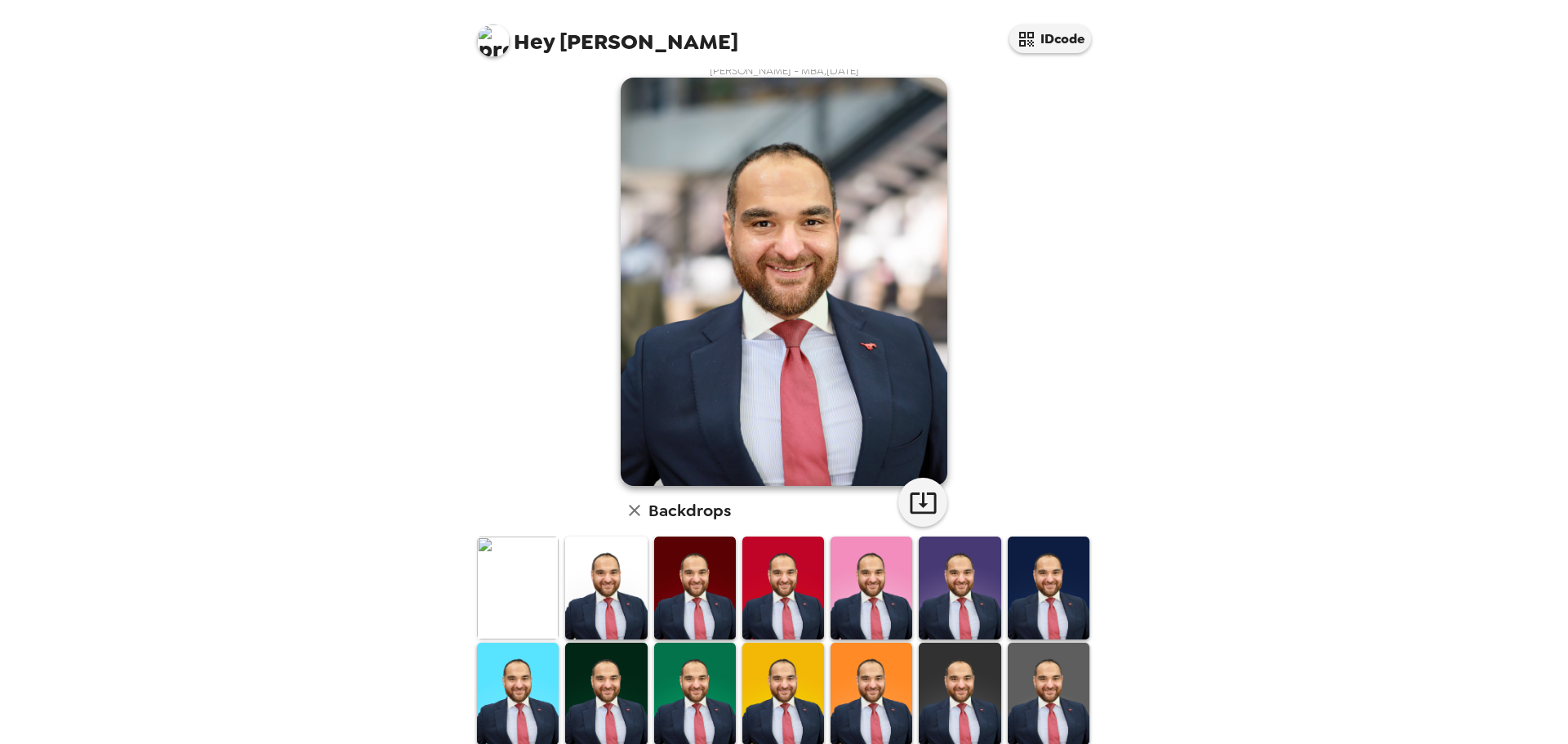
click at [693, 576] on img at bounding box center [695, 588] width 82 height 102
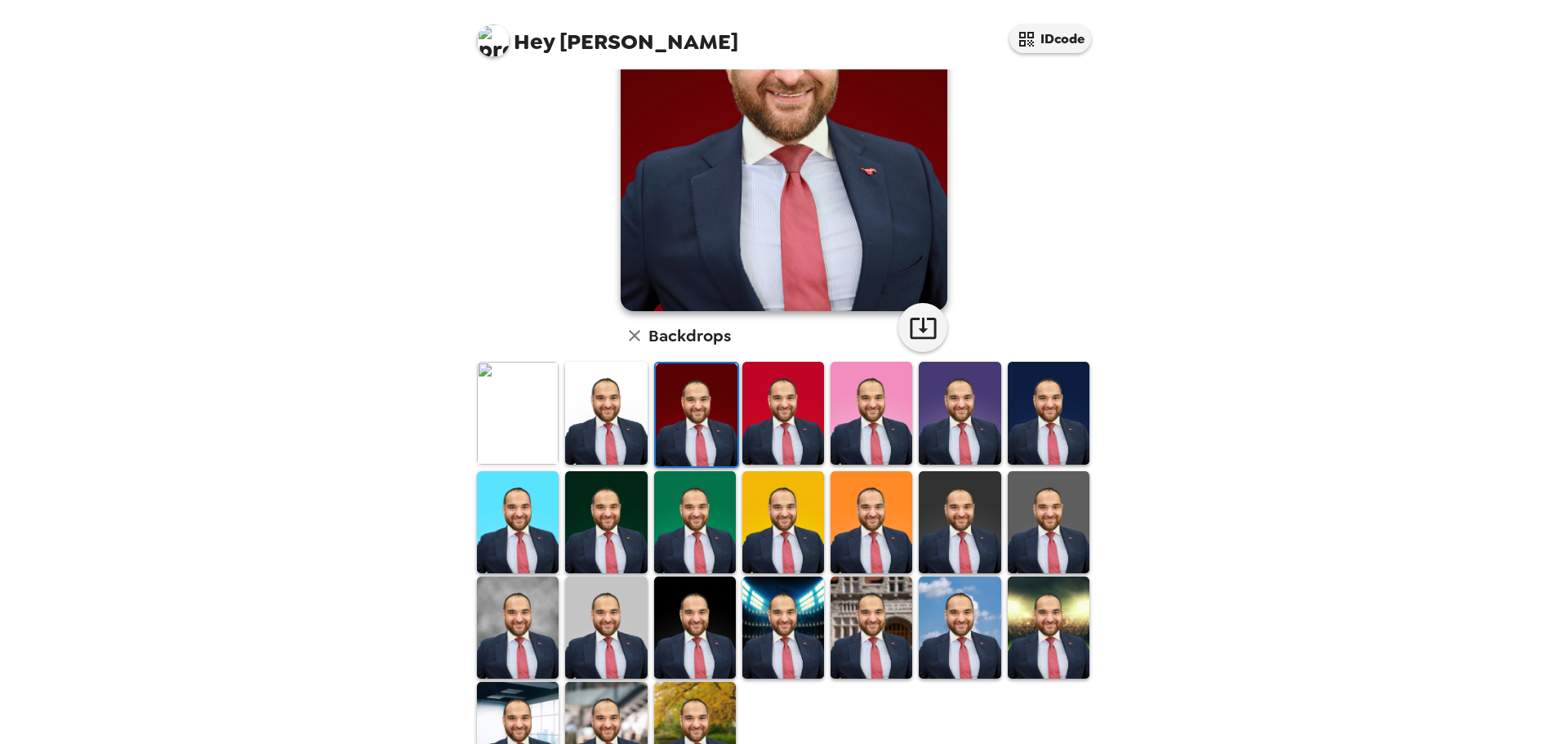
scroll to position [245, 0]
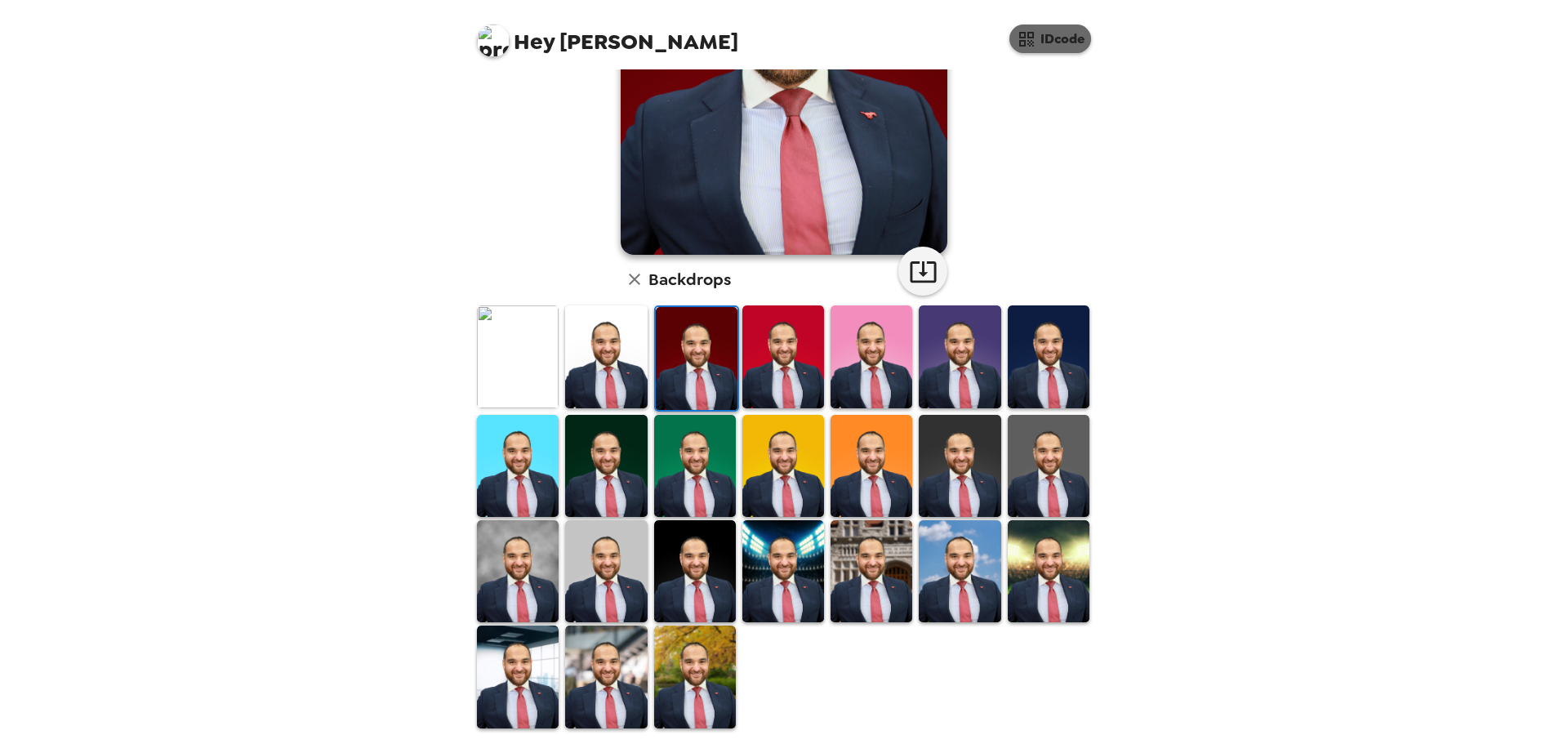
click at [1055, 43] on button "IDcode" at bounding box center [1050, 39] width 82 height 29
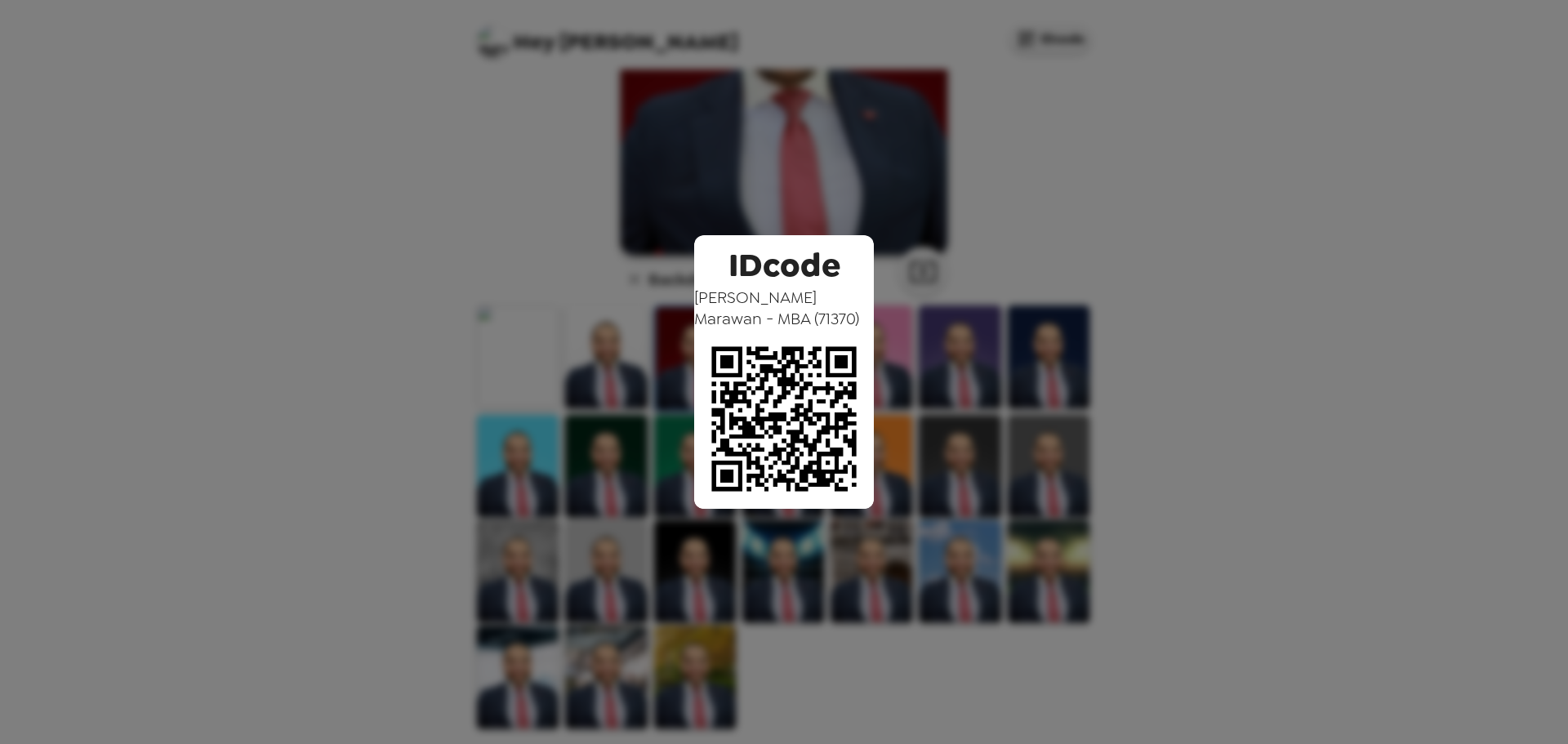
click at [1007, 231] on div "IDcode [PERSON_NAME] - MBA ( 71370 )" at bounding box center [784, 372] width 1568 height 744
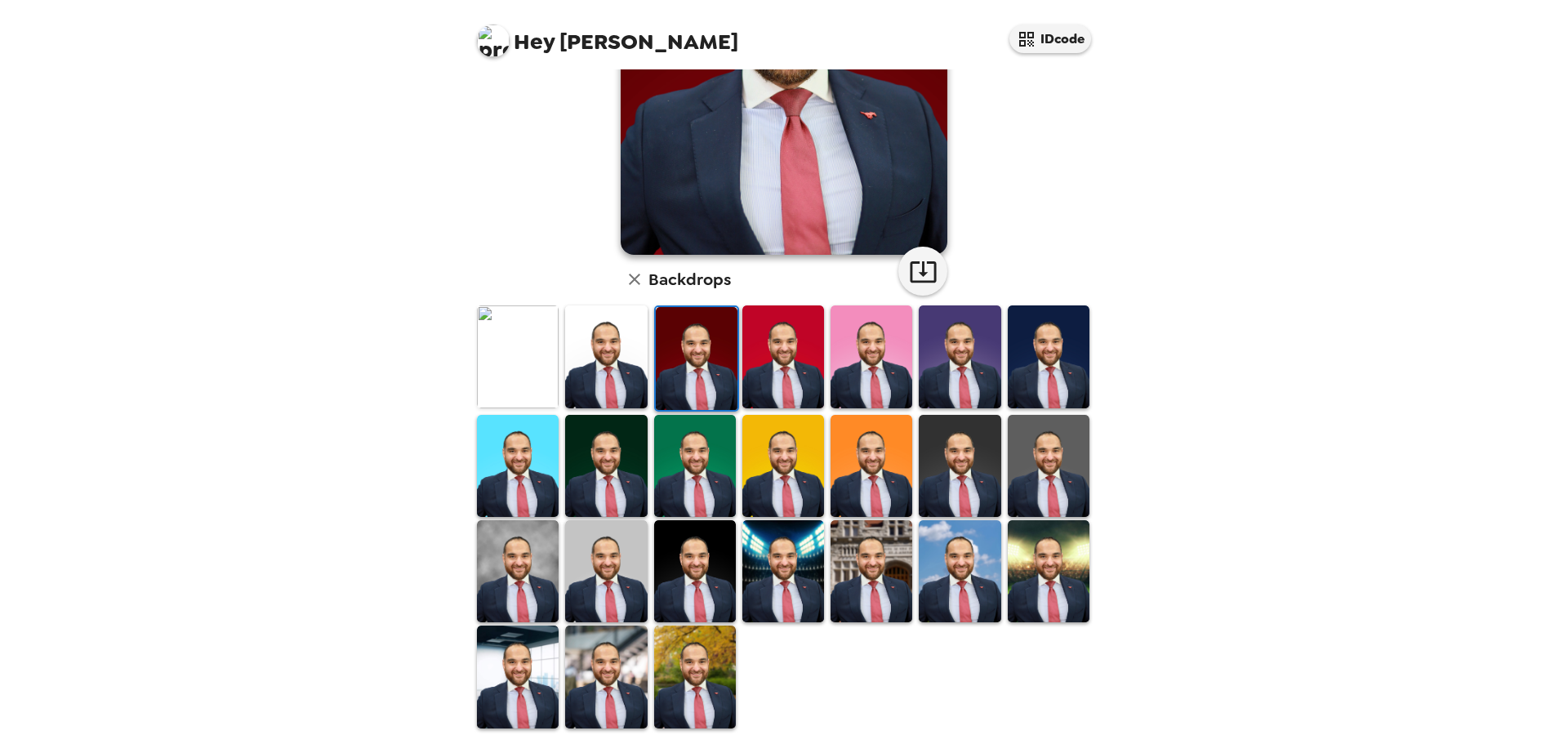
scroll to position [247, 0]
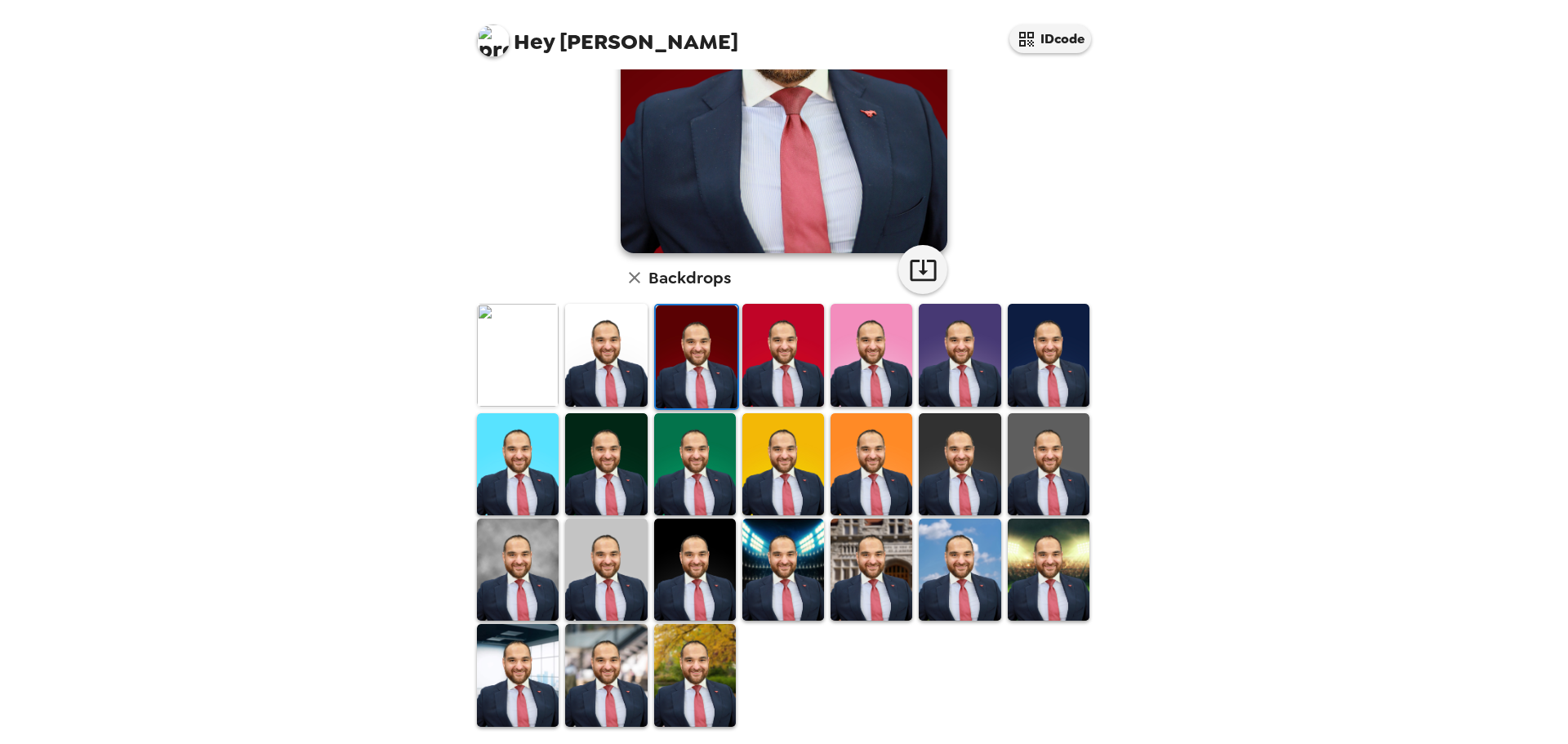
click at [775, 558] on img at bounding box center [784, 570] width 82 height 102
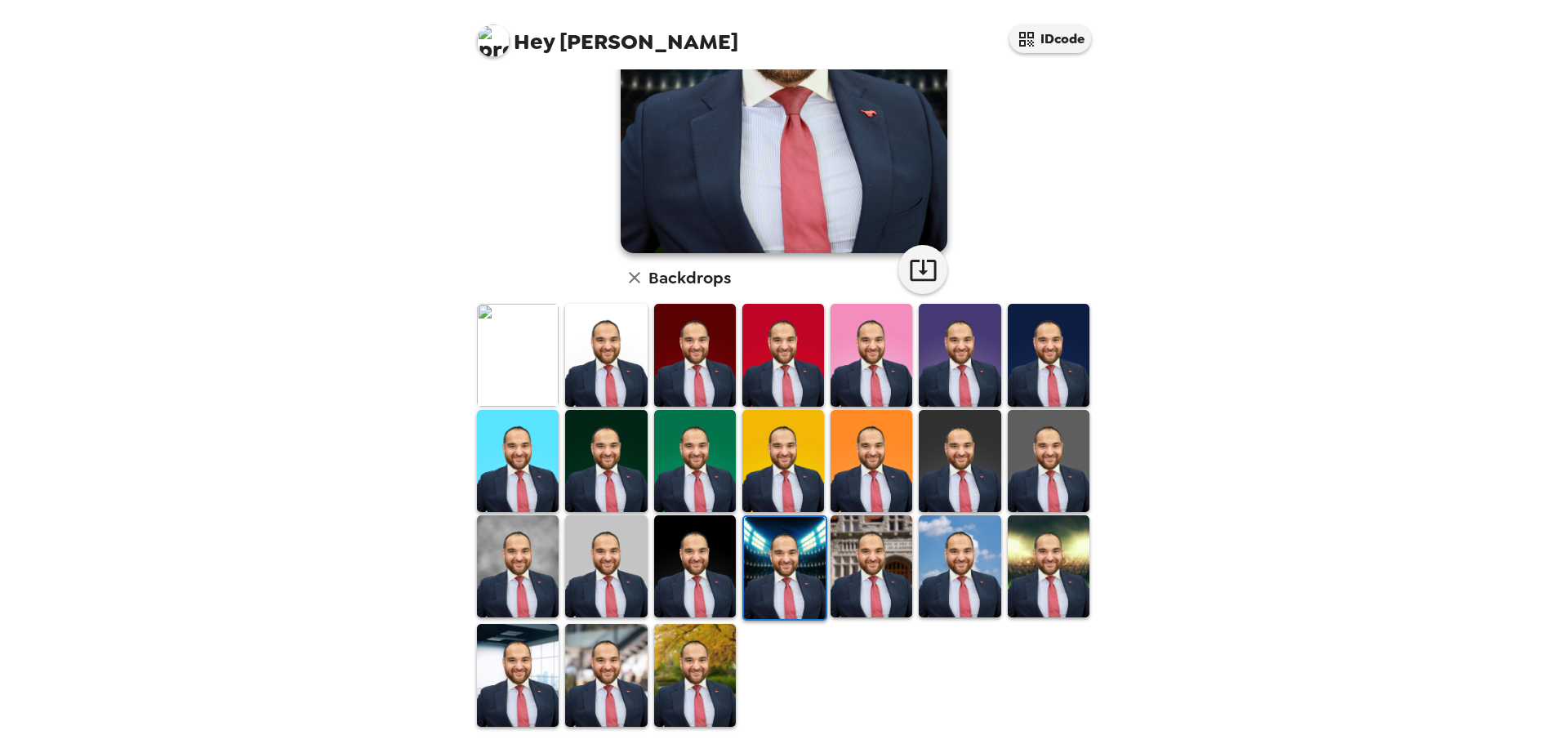
click at [610, 336] on img at bounding box center [606, 355] width 82 height 102
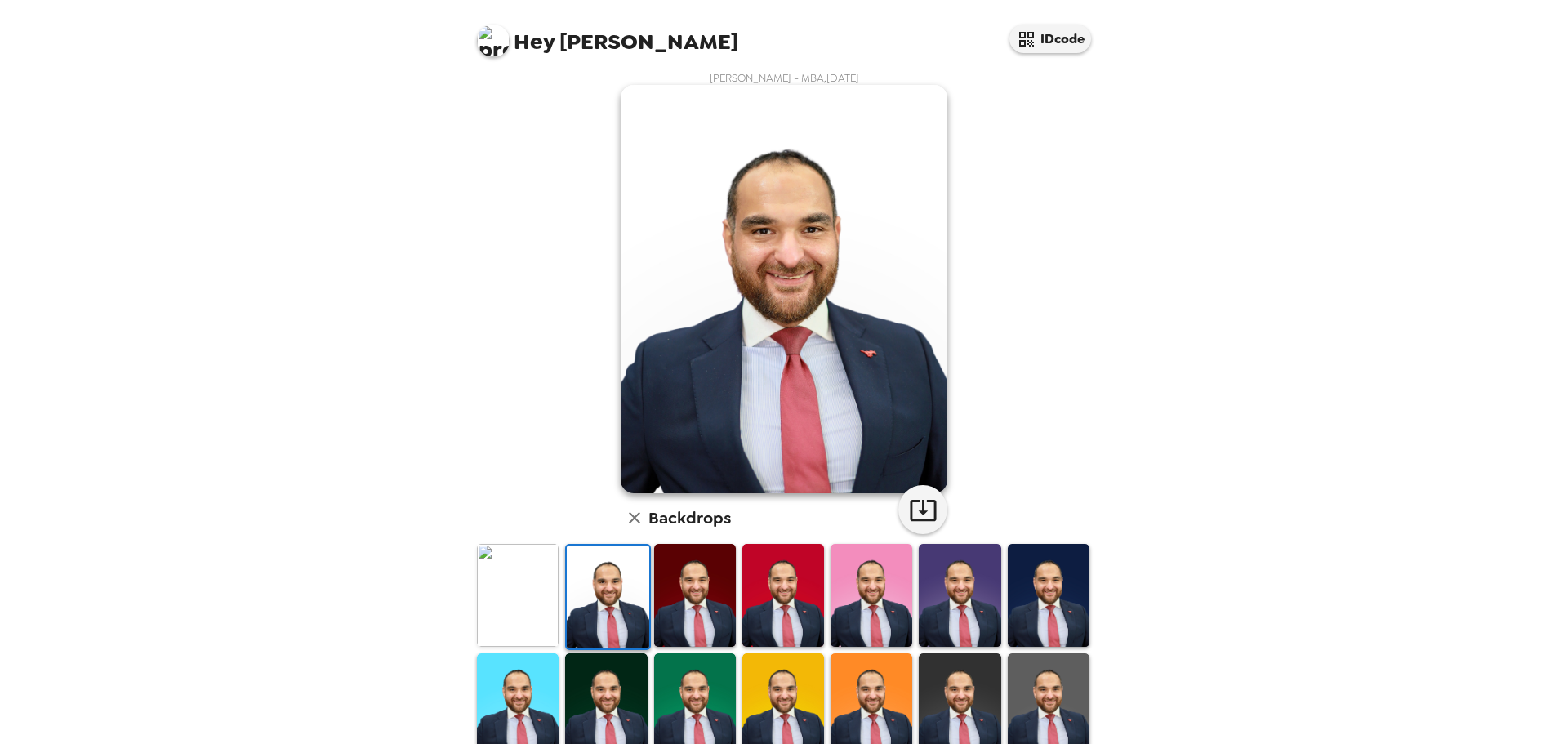
scroll to position [0, 0]
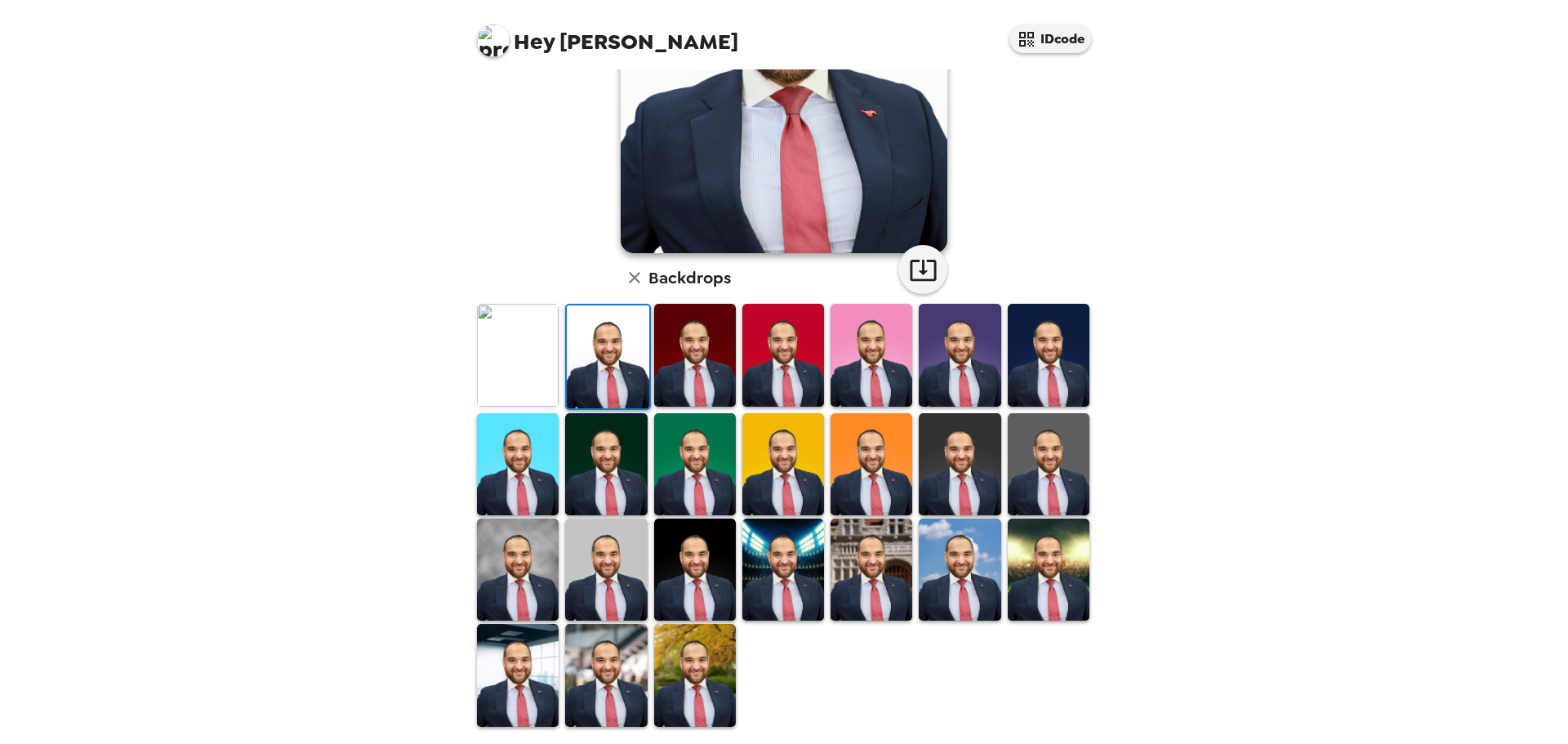
click at [510, 313] on img at bounding box center [518, 355] width 82 height 102
